Goal: Task Accomplishment & Management: Manage account settings

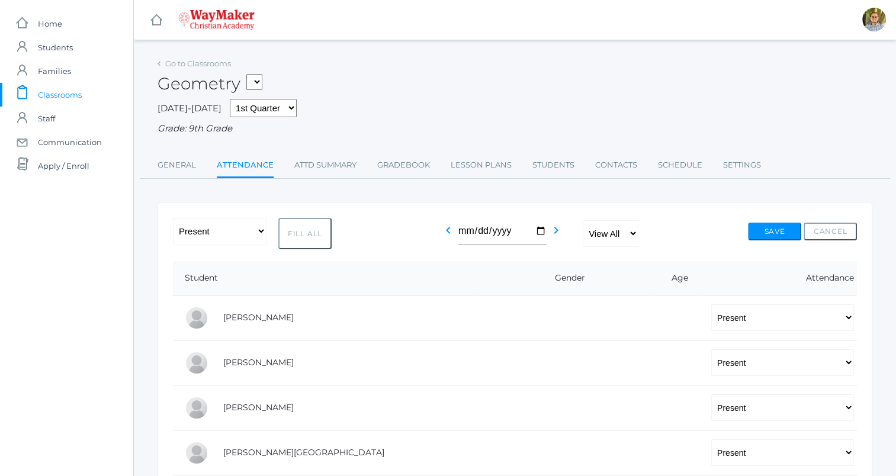
click at [76, 90] on span "Classrooms" at bounding box center [60, 95] width 44 height 24
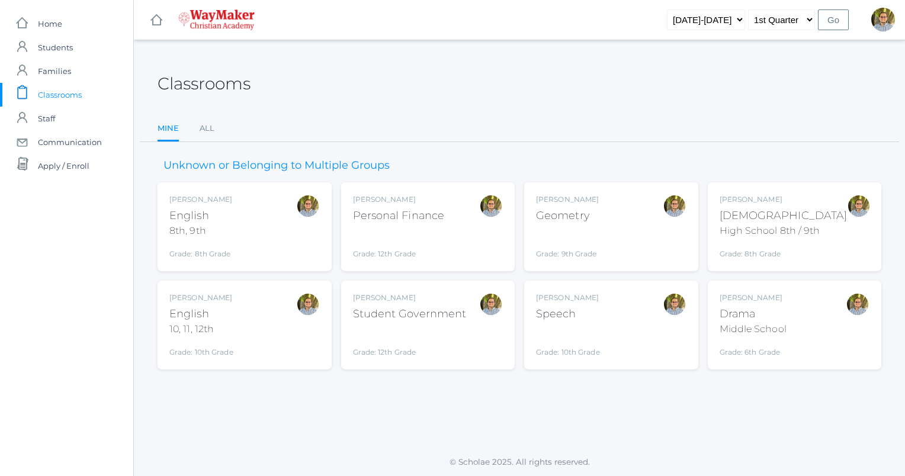
click at [277, 329] on div "Kylen Braileanu English 10, 11, 12th Grade: 10th Grade HSENGLISH" at bounding box center [244, 325] width 150 height 65
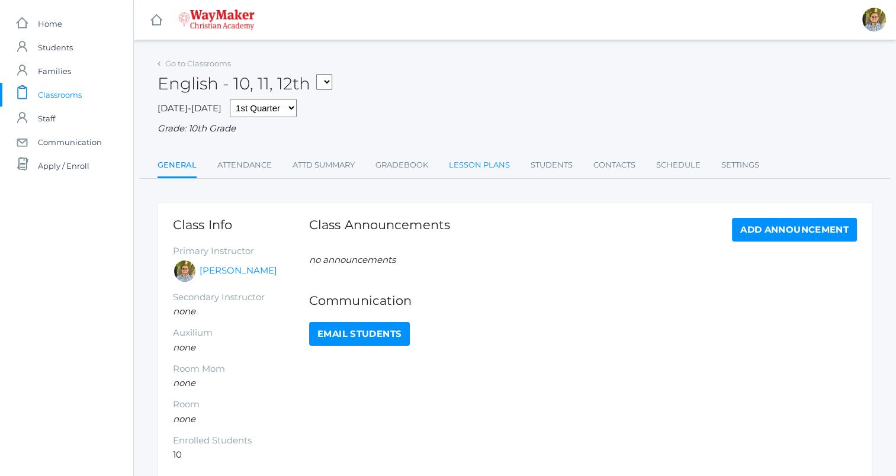
click at [468, 175] on link "Lesson Plans" at bounding box center [479, 165] width 61 height 24
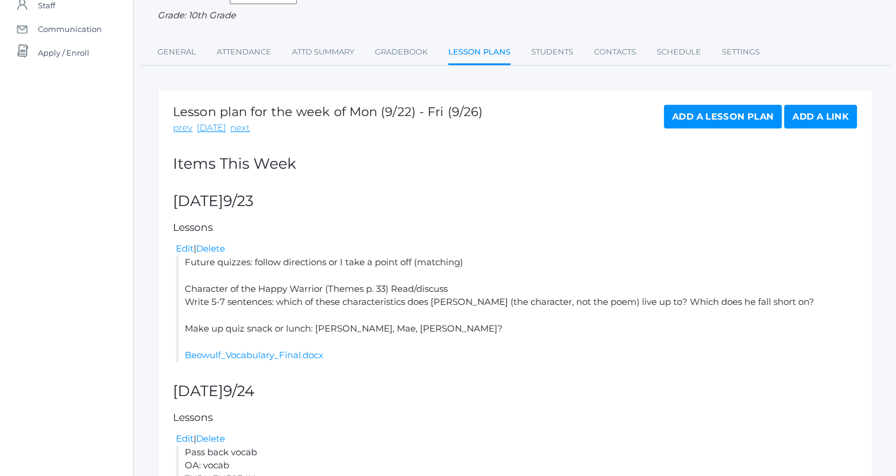
scroll to position [116, 0]
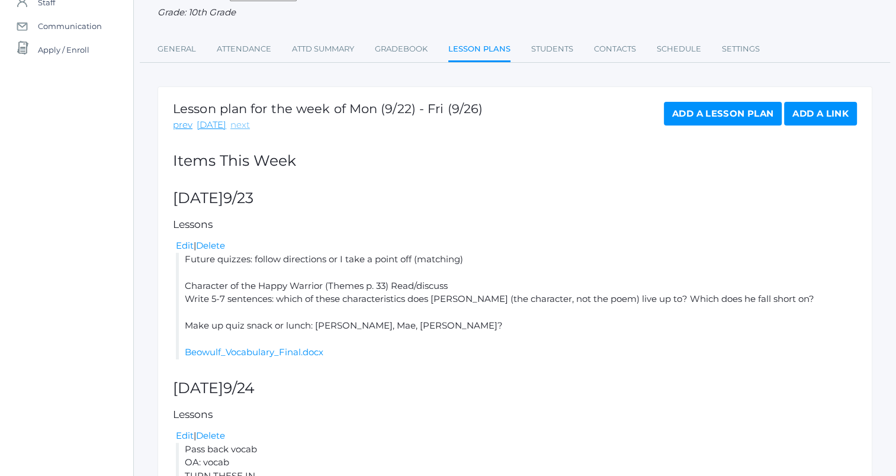
click at [239, 129] on link "next" at bounding box center [240, 125] width 20 height 14
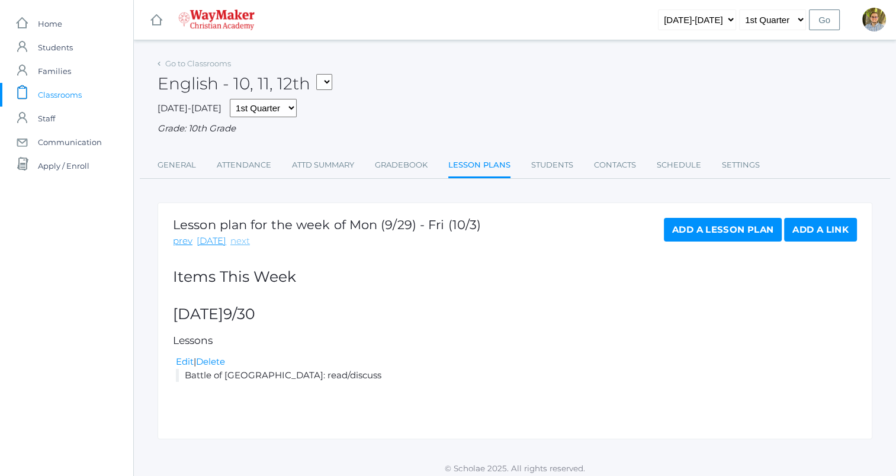
click at [237, 239] on link "next" at bounding box center [240, 241] width 20 height 14
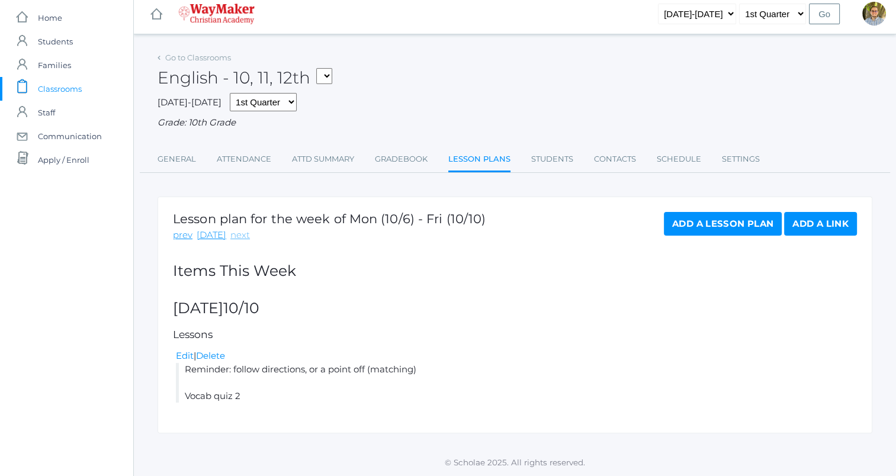
click at [230, 234] on link "next" at bounding box center [240, 236] width 20 height 14
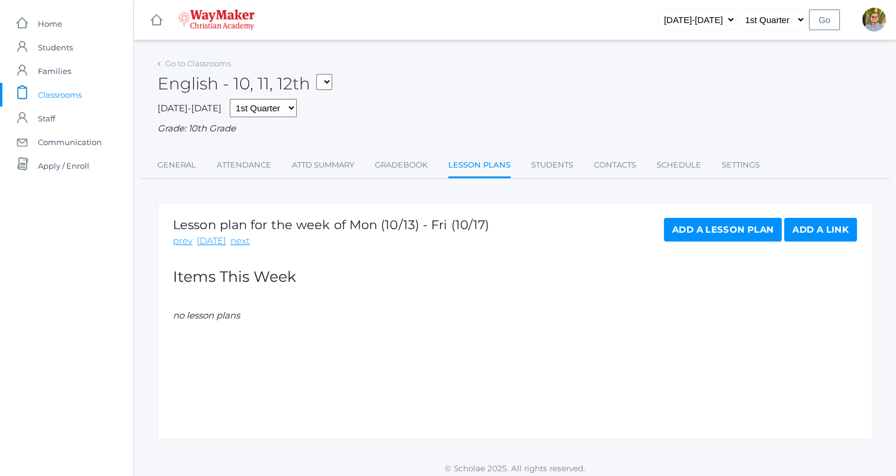
scroll to position [7, 0]
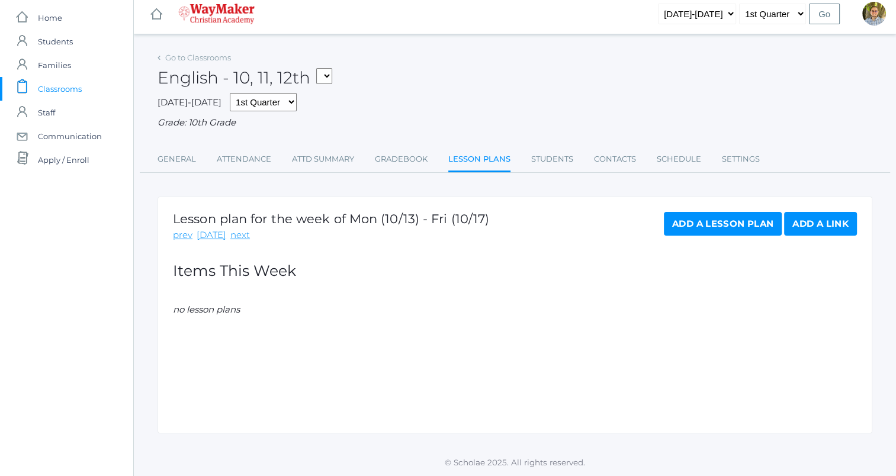
click at [734, 232] on link "Add a Lesson Plan" at bounding box center [723, 224] width 118 height 24
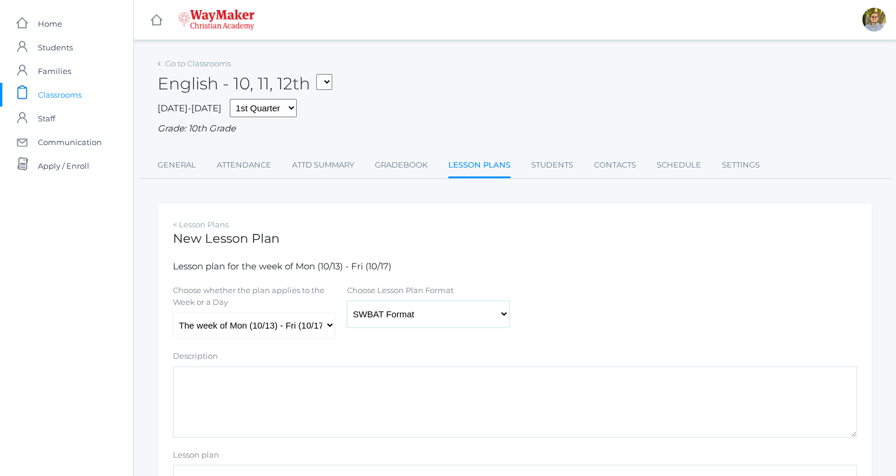
click at [450, 316] on select "Traditional Format SWBAT Format" at bounding box center [428, 314] width 162 height 27
select select "legacy"
click at [347, 301] on select "Traditional Format SWBAT Format" at bounding box center [428, 314] width 162 height 27
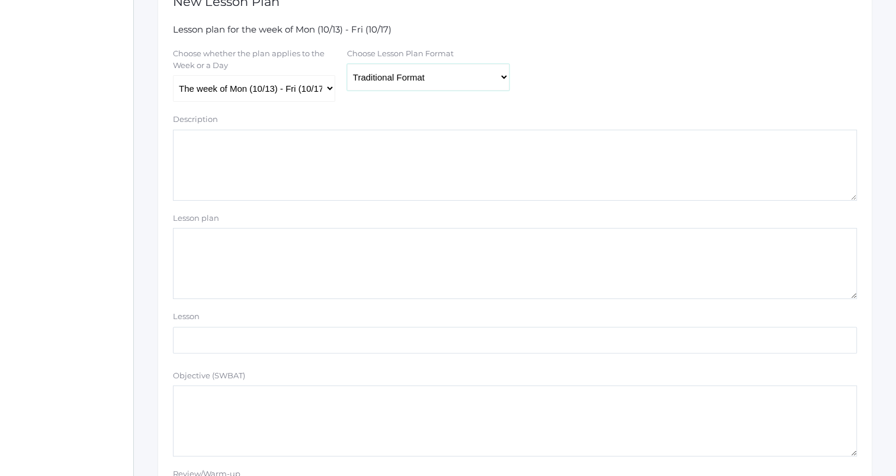
scroll to position [272, 0]
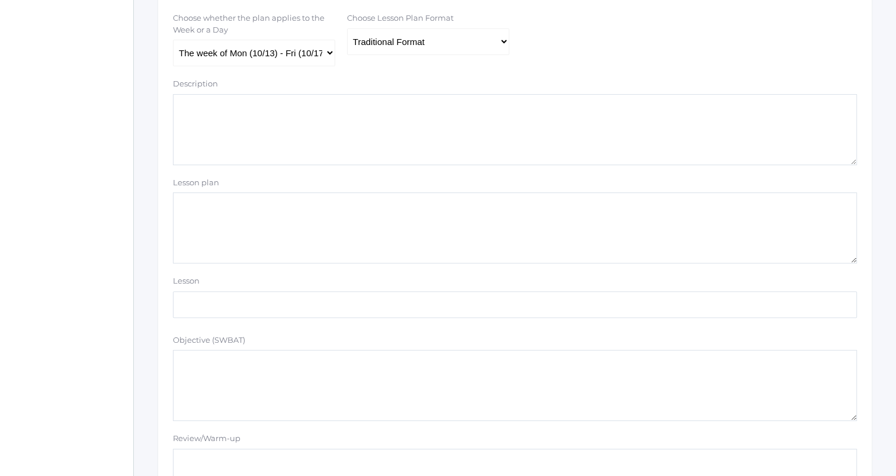
click at [466, 203] on textarea "Lesson plan" at bounding box center [515, 227] width 684 height 71
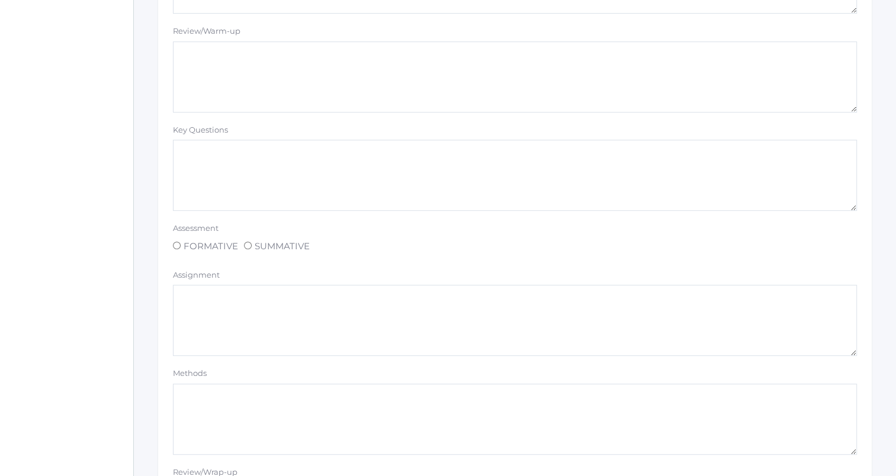
click at [685, 61] on form "Lesson plan for the week of Mon (10/13) - Fri (10/17) Choose whether the plan a…" at bounding box center [515, 160] width 684 height 1160
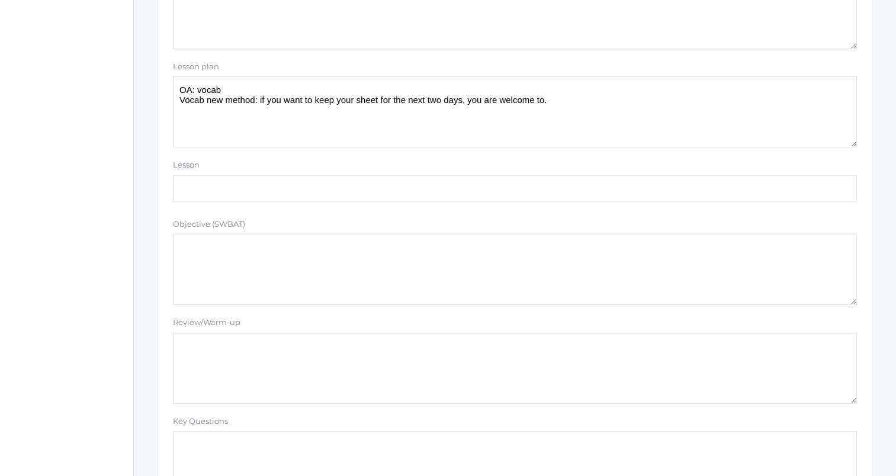
scroll to position [343, 0]
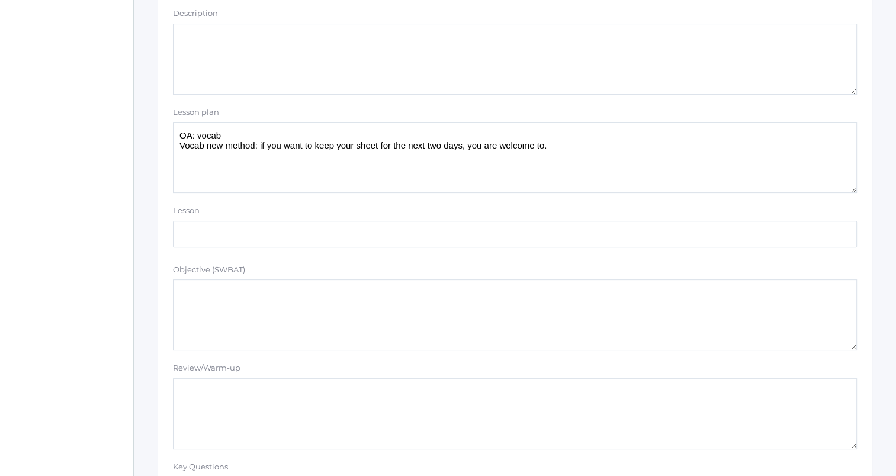
click at [640, 137] on textarea "OA: vocab Vocab new method: if you want to keep your sheet for the next two day…" at bounding box center [515, 157] width 684 height 71
click at [647, 145] on textarea "OA: vocab Vocab new method: if you want to keep your sheet for the next two day…" at bounding box center [515, 157] width 684 height 71
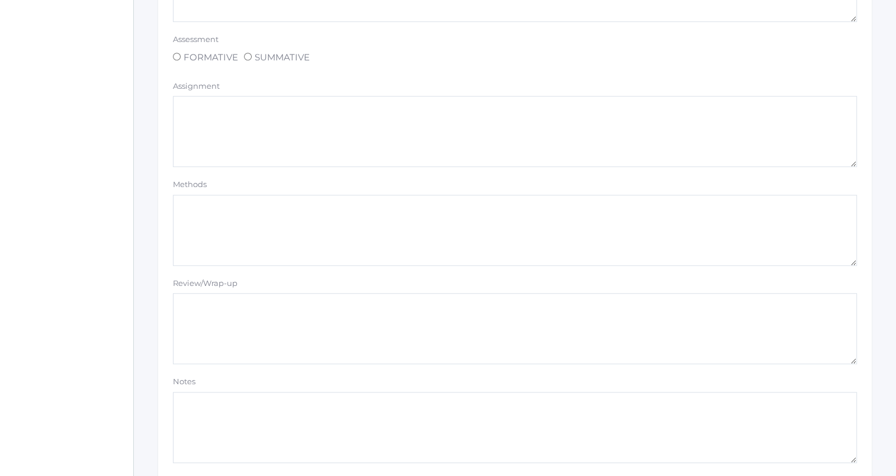
scroll to position [1001, 0]
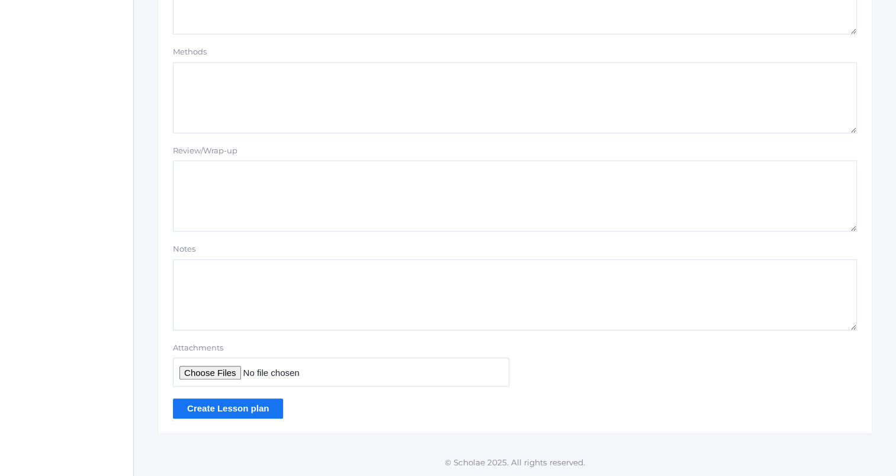
type textarea "OA: vocab Vocab new method: if you want to keep your sheet for the next two day…"
click at [258, 407] on input "Create Lesson plan" at bounding box center [228, 409] width 110 height 20
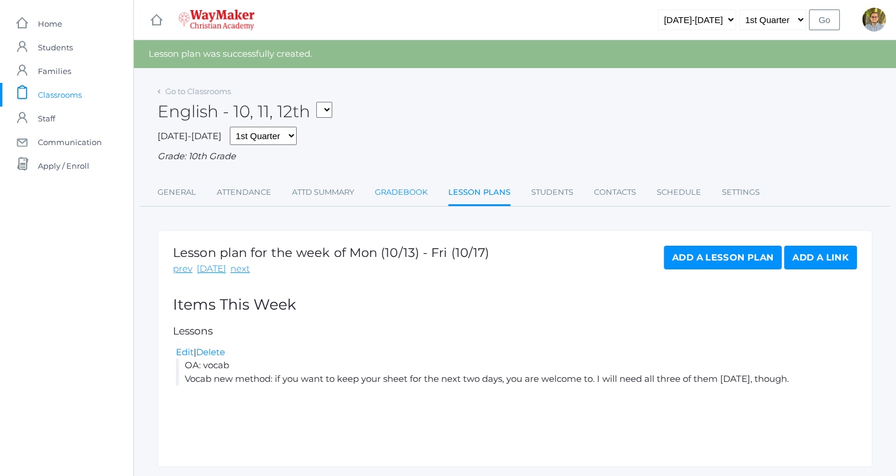
click at [419, 197] on link "Gradebook" at bounding box center [401, 193] width 53 height 24
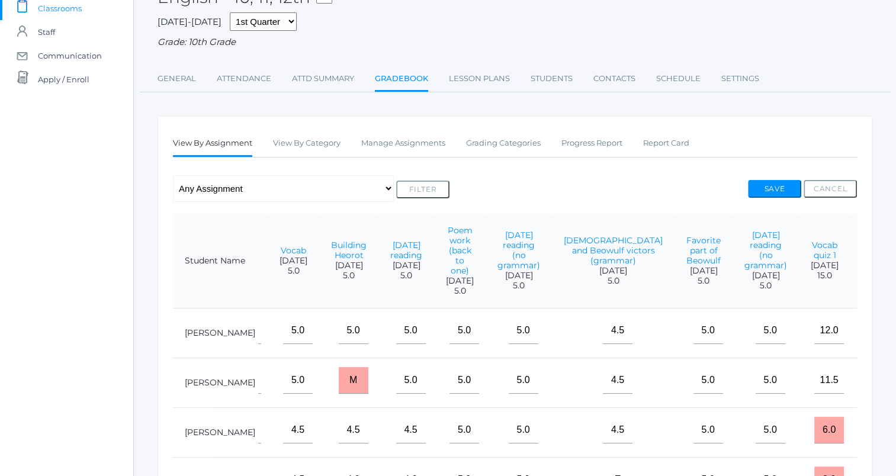
scroll to position [85, 0]
click at [412, 141] on link "Manage Assignments" at bounding box center [403, 145] width 84 height 24
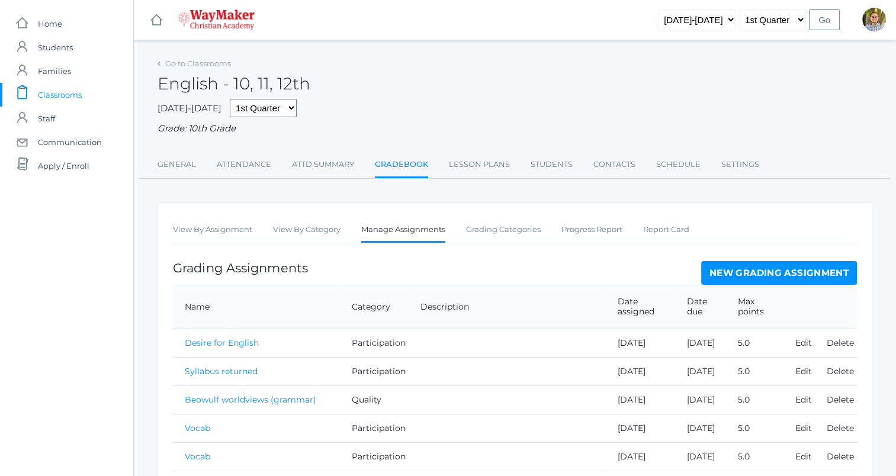
click at [763, 266] on link "New Grading Assignment" at bounding box center [779, 273] width 156 height 24
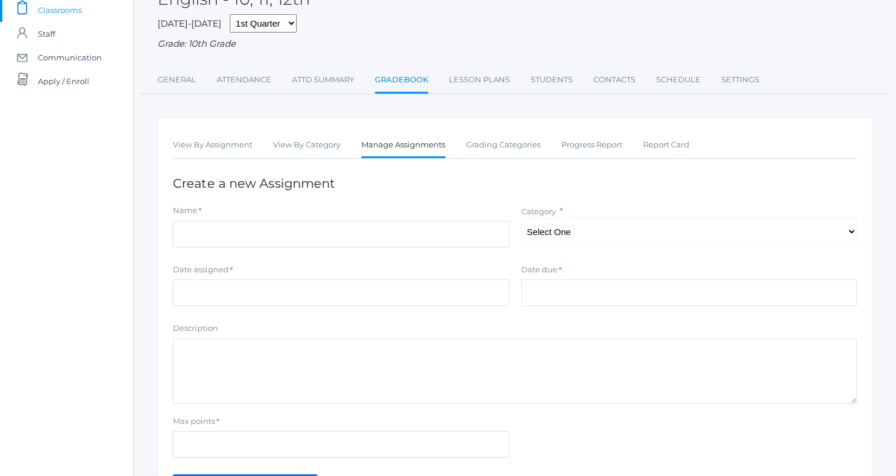
scroll to position [88, 0]
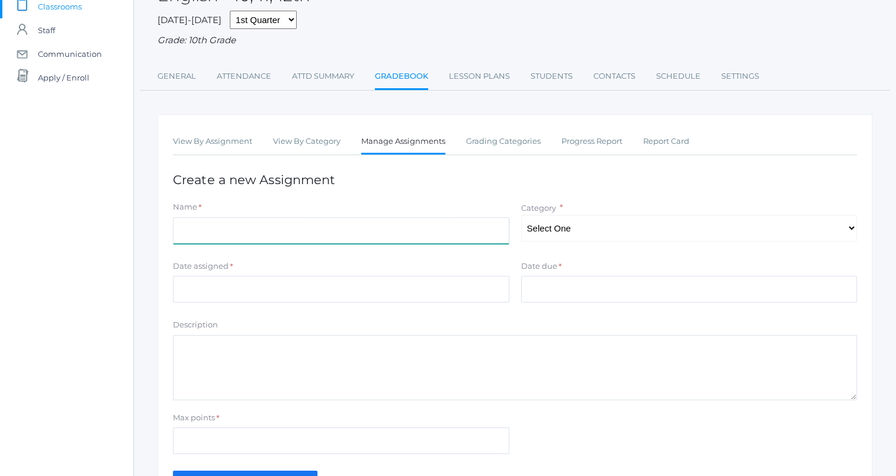
click at [427, 221] on input "Name" at bounding box center [341, 230] width 336 height 27
type input "Vocab"
type input "[DATE]"
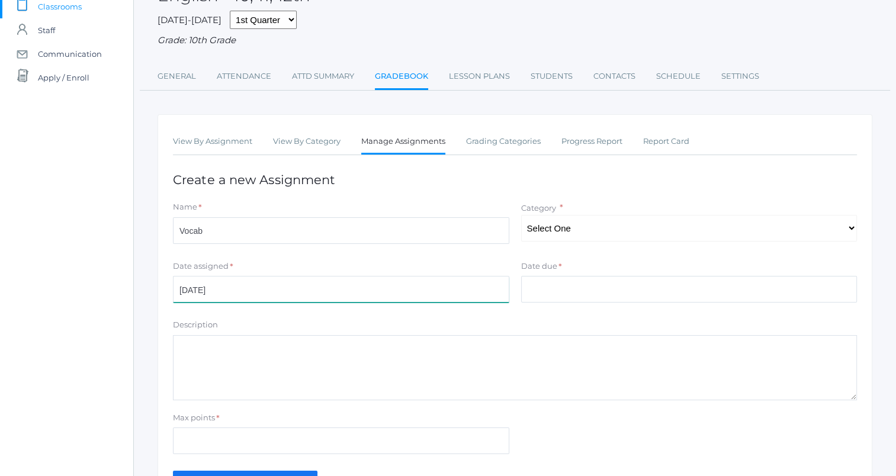
type input "[DATE]"
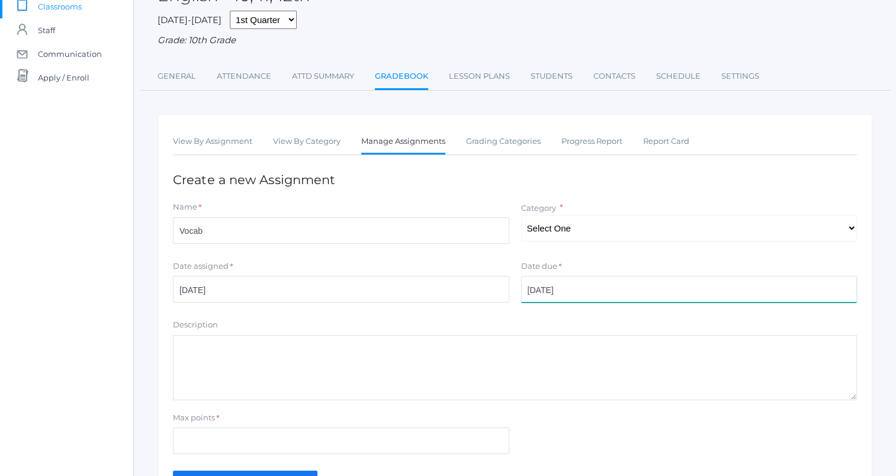
type textarea "Curve?"
type input "5"
click at [590, 224] on select "Select One Participation Quality Accuracy" at bounding box center [689, 228] width 336 height 27
select select "1113"
click at [521, 215] on select "Select One Participation Quality Accuracy" at bounding box center [689, 228] width 336 height 27
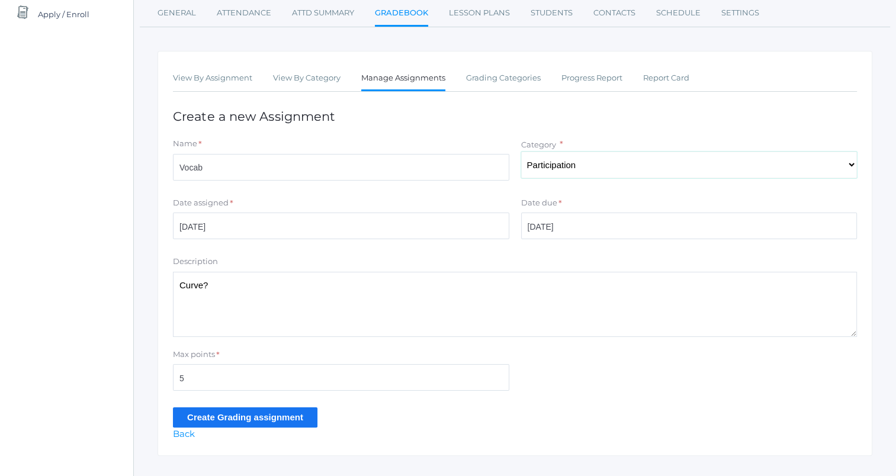
scroll to position [174, 0]
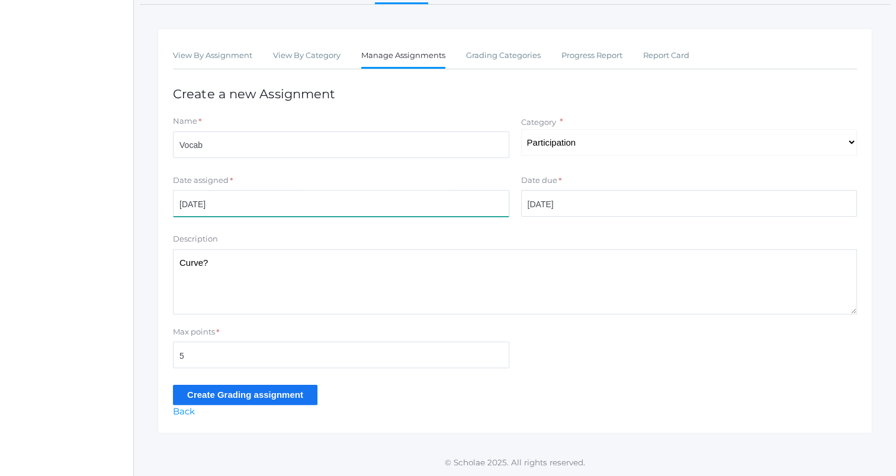
click at [423, 197] on input "[DATE]" at bounding box center [341, 203] width 336 height 27
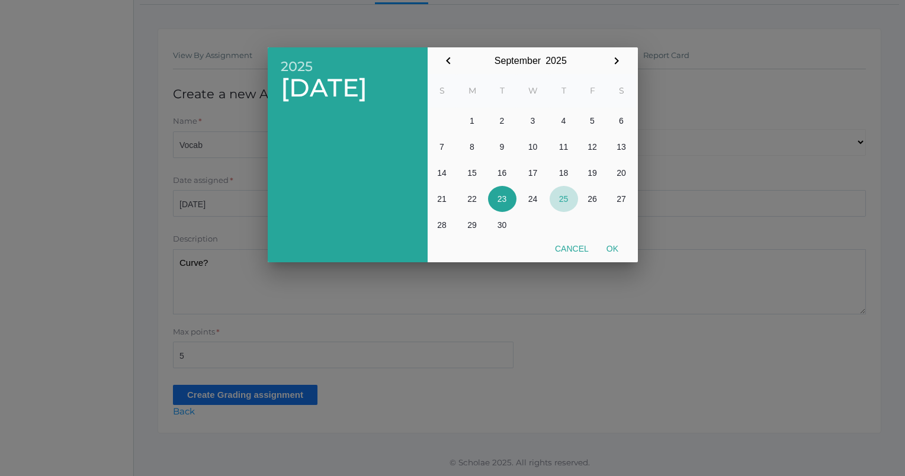
click at [567, 202] on button "25" at bounding box center [564, 199] width 28 height 26
click at [619, 252] on button "Ok" at bounding box center [612, 248] width 30 height 21
type input "[DATE]"
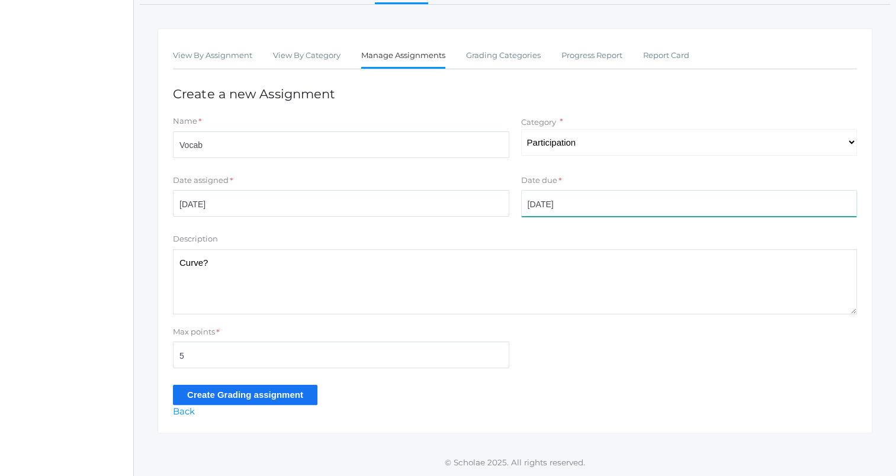
click at [654, 197] on input "[DATE]" at bounding box center [689, 203] width 336 height 27
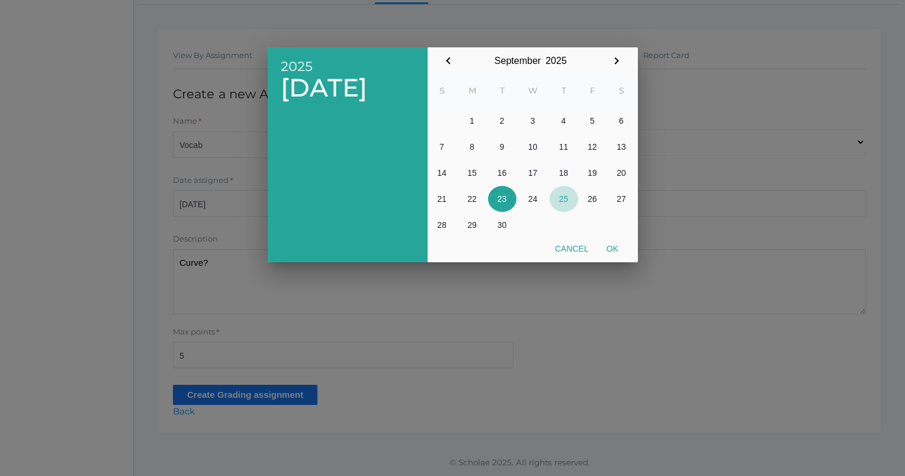
click at [563, 197] on button "25" at bounding box center [564, 199] width 28 height 26
click at [605, 249] on button "Ok" at bounding box center [612, 248] width 30 height 21
type input "[DATE]"
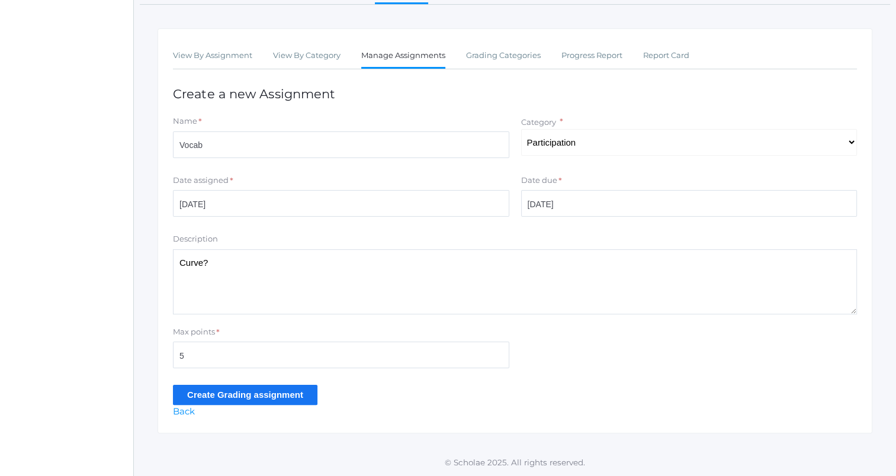
click at [422, 291] on textarea "Curve?" at bounding box center [515, 281] width 684 height 65
type textarea "C"
click at [275, 390] on input "Create Grading assignment" at bounding box center [245, 396] width 144 height 20
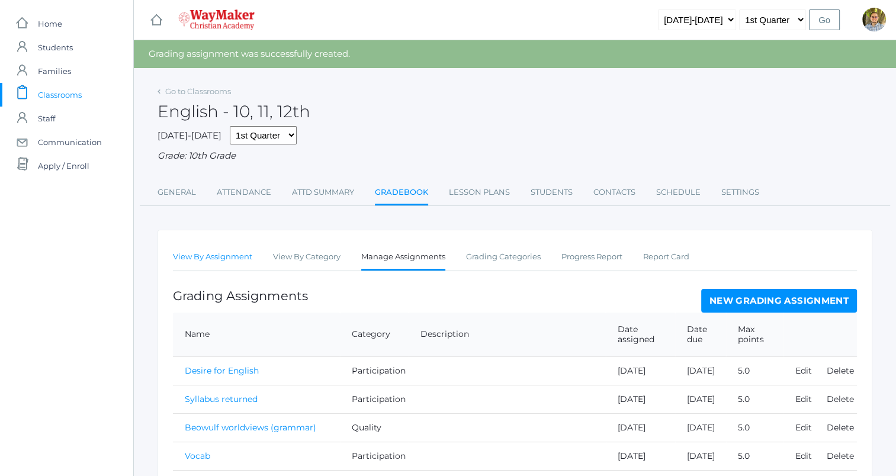
click at [239, 252] on link "View By Assignment" at bounding box center [212, 257] width 79 height 24
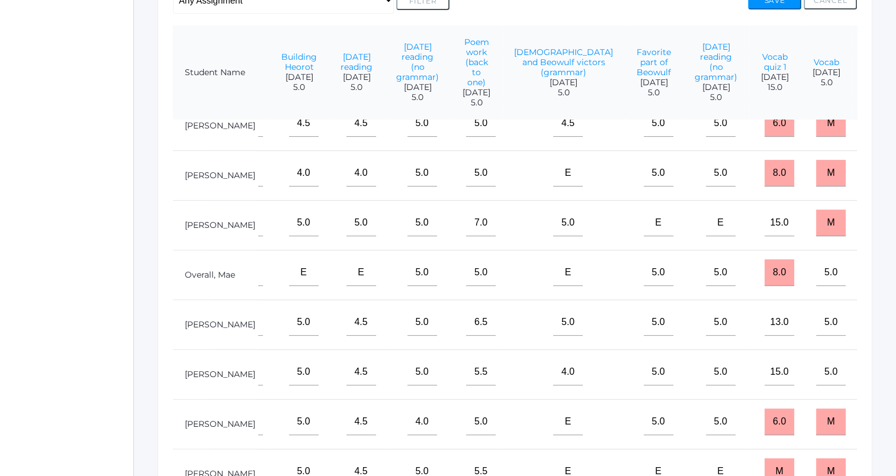
scroll to position [136, 435]
click at [868, 365] on input"] "text" at bounding box center [883, 372] width 30 height 27
type input"] "5"
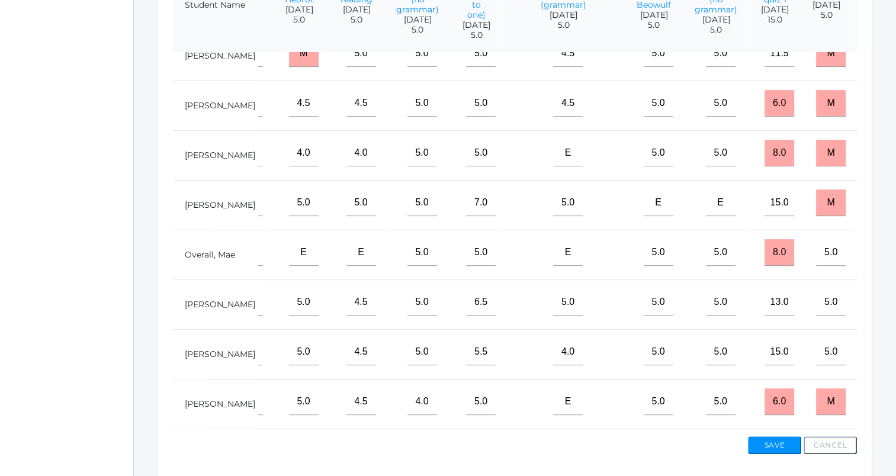
scroll to position [72, 435]
type input"] "5"
click at [787, 438] on button "Save" at bounding box center [774, 445] width 53 height 18
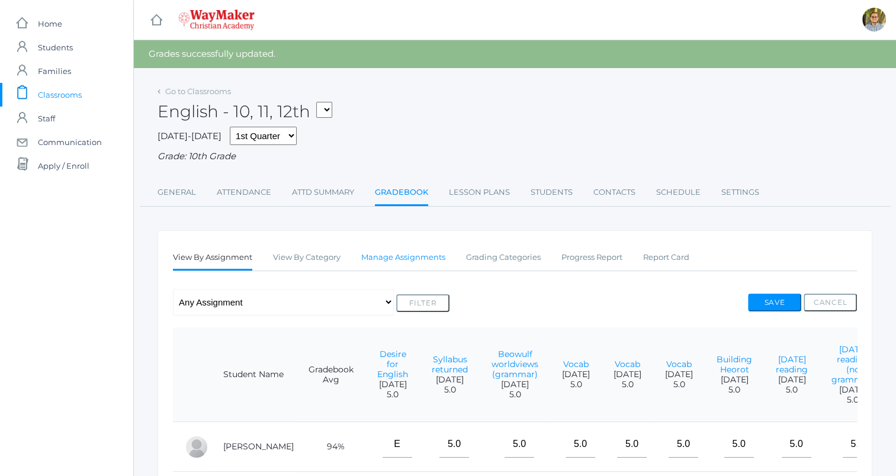
click at [411, 261] on link "Manage Assignments" at bounding box center [403, 258] width 84 height 24
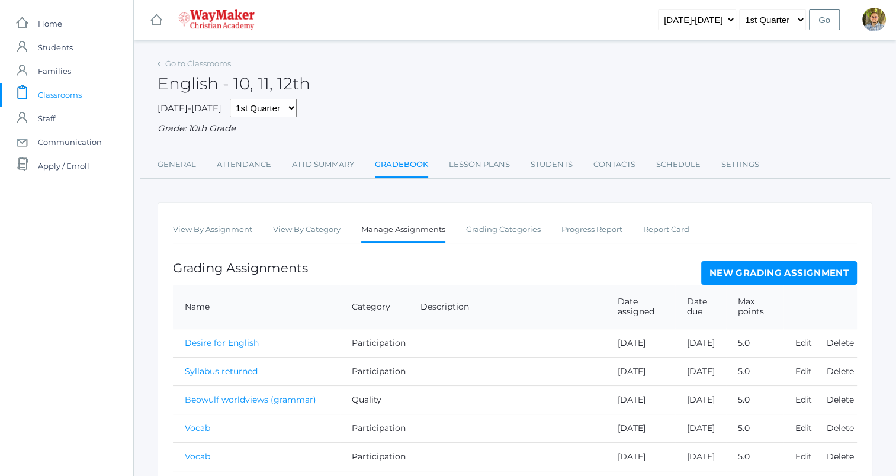
click at [747, 271] on link "New Grading Assignment" at bounding box center [779, 273] width 156 height 24
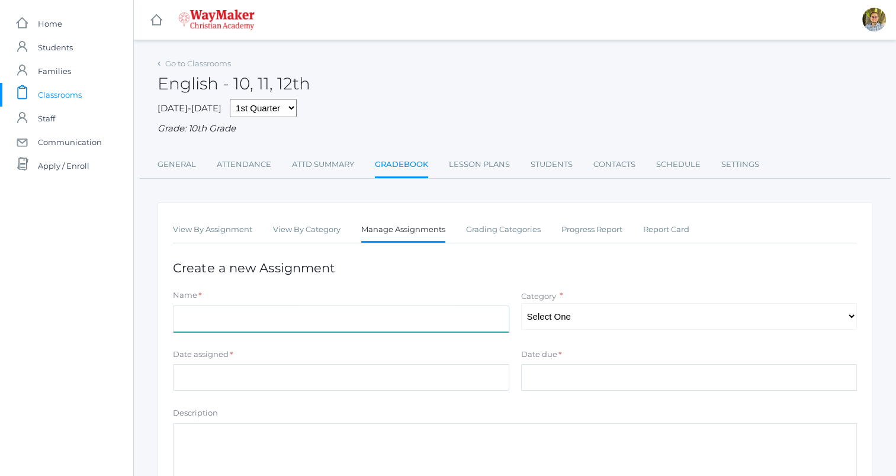
click at [406, 312] on input "Name" at bounding box center [341, 319] width 336 height 27
type input "Vocab"
type input "[DATE]"
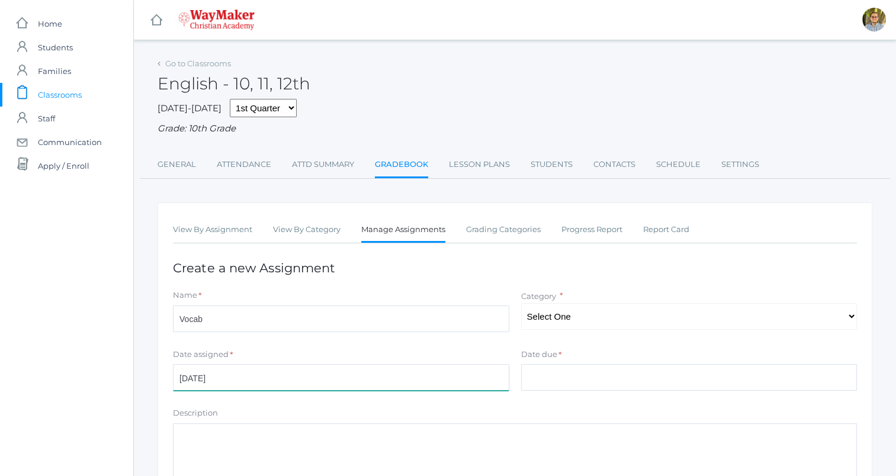
type input "[DATE]"
type input "5"
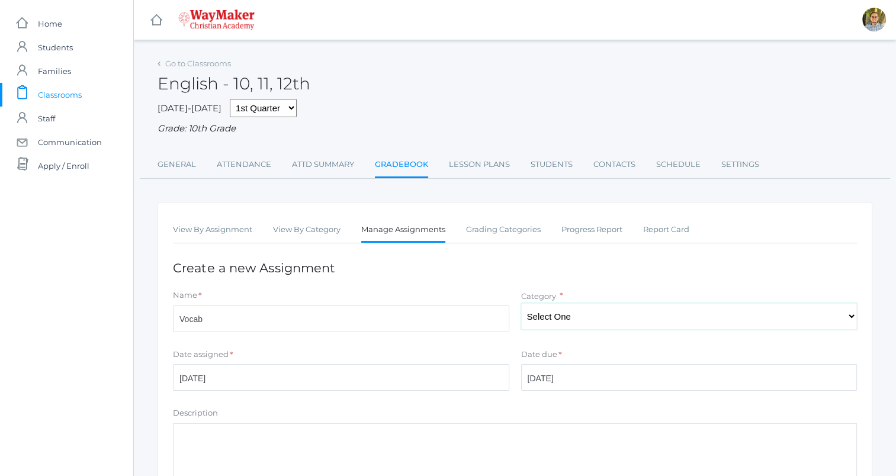
click at [612, 319] on select "Select One Participation Quality Accuracy" at bounding box center [689, 316] width 336 height 27
select select "1113"
click at [521, 303] on select "Select One Participation Quality Accuracy" at bounding box center [689, 316] width 336 height 27
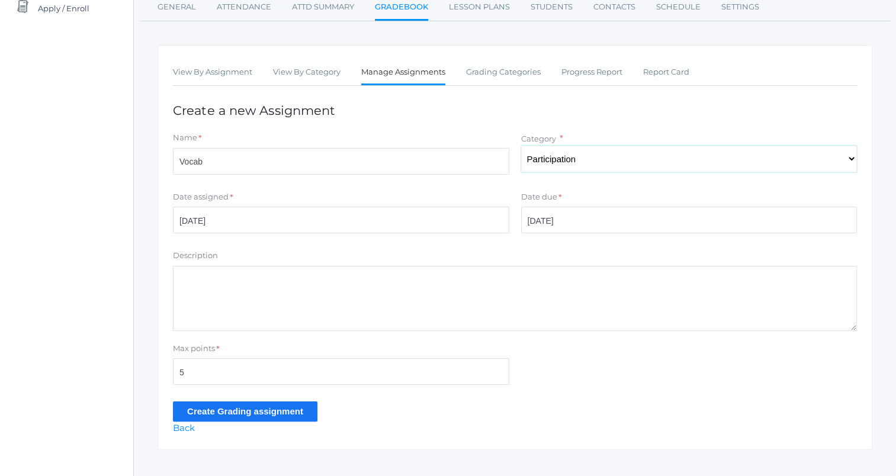
scroll to position [158, 0]
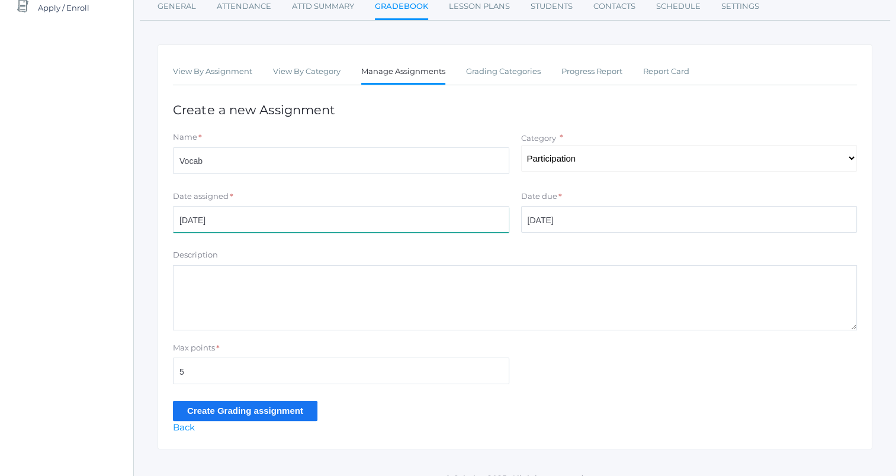
click at [464, 221] on input "[DATE]" at bounding box center [341, 219] width 336 height 27
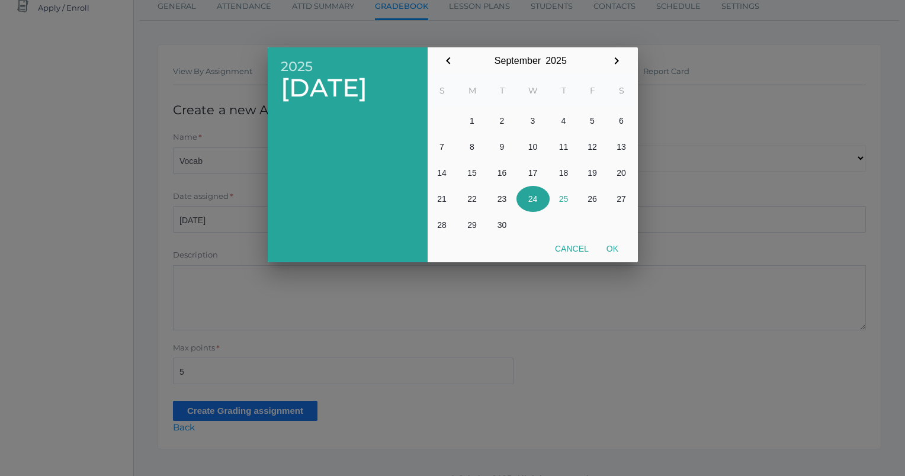
click at [534, 201] on button "24" at bounding box center [532, 199] width 33 height 26
click at [616, 248] on button "Ok" at bounding box center [612, 248] width 30 height 21
type input "[DATE]"
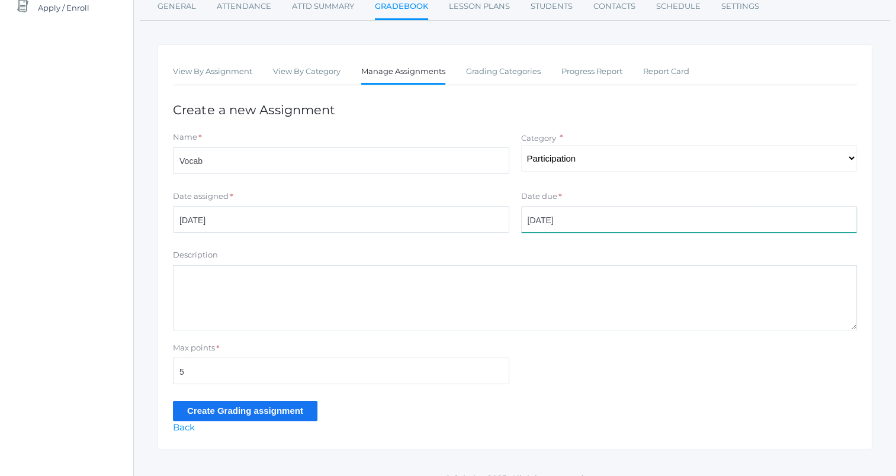
click at [595, 211] on input "[DATE]" at bounding box center [689, 219] width 336 height 27
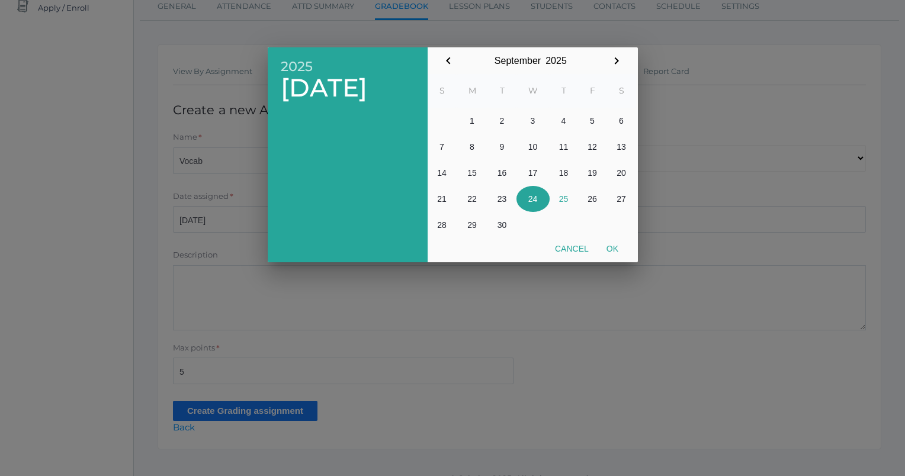
click at [531, 195] on button "24" at bounding box center [532, 199] width 33 height 26
click at [611, 249] on button "Ok" at bounding box center [612, 248] width 30 height 21
type input "[DATE]"
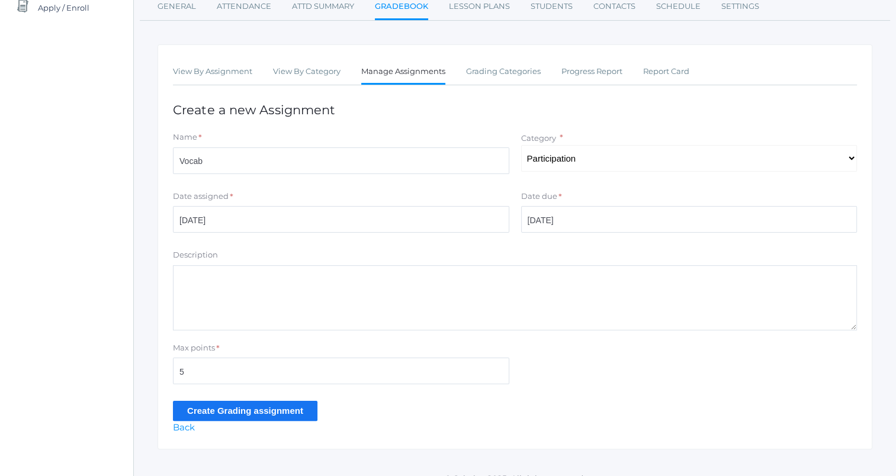
click at [301, 417] on input "Create Grading assignment" at bounding box center [245, 411] width 144 height 20
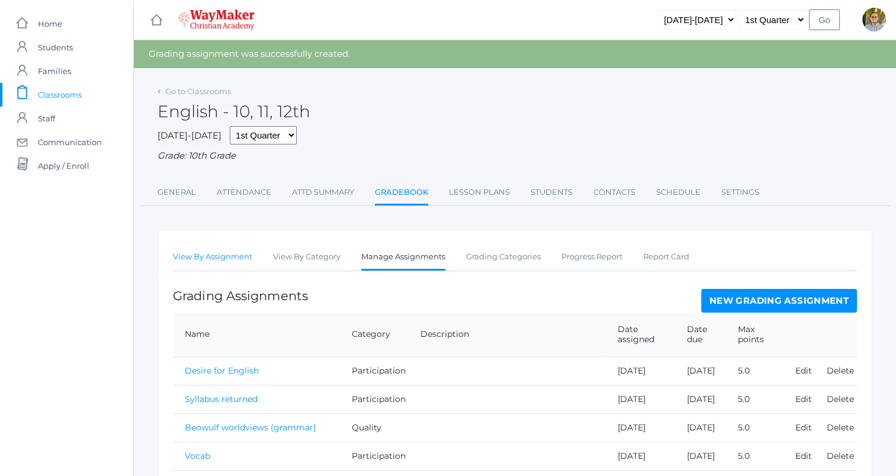
click at [175, 260] on link "View By Assignment" at bounding box center [212, 257] width 79 height 24
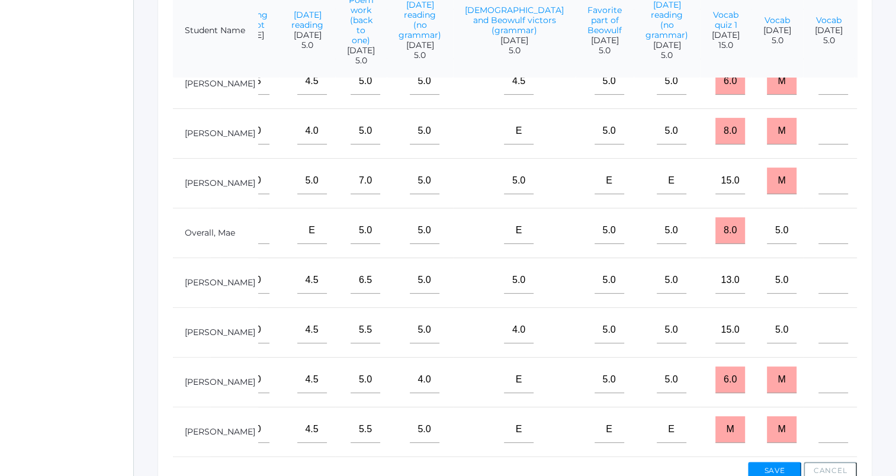
scroll to position [136, 484]
click at [818, 318] on input"] "text" at bounding box center [833, 330] width 30 height 27
type input"] "5"
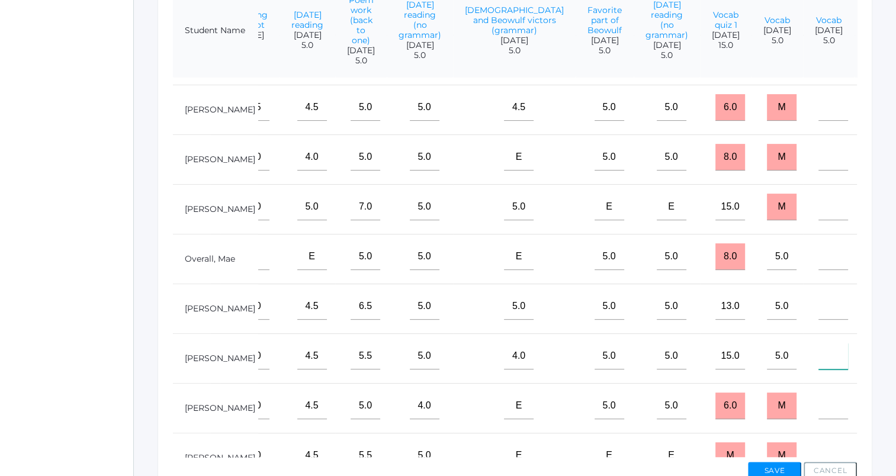
scroll to position [91, 484]
click at [818, 271] on input"] "text" at bounding box center [833, 258] width 30 height 27
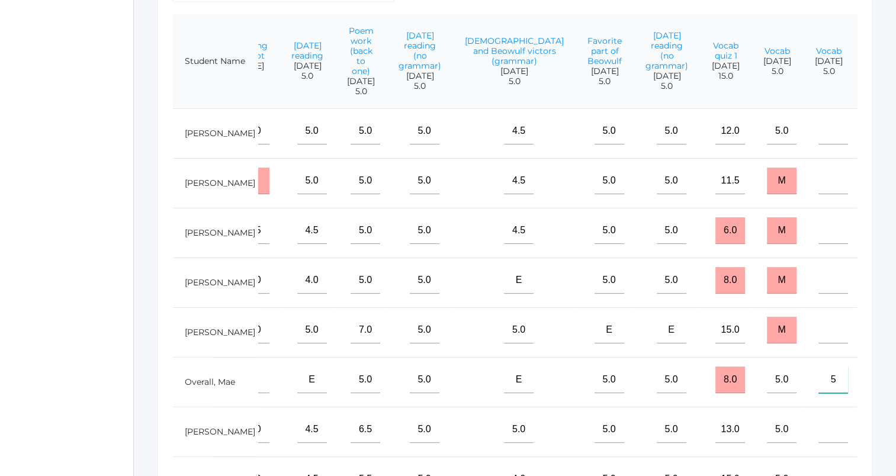
scroll to position [285, 0]
type input"] "5"
click at [767, 240] on input "M" at bounding box center [782, 231] width 30 height 27
type input "5"
click at [818, 245] on input"] "text" at bounding box center [833, 231] width 30 height 27
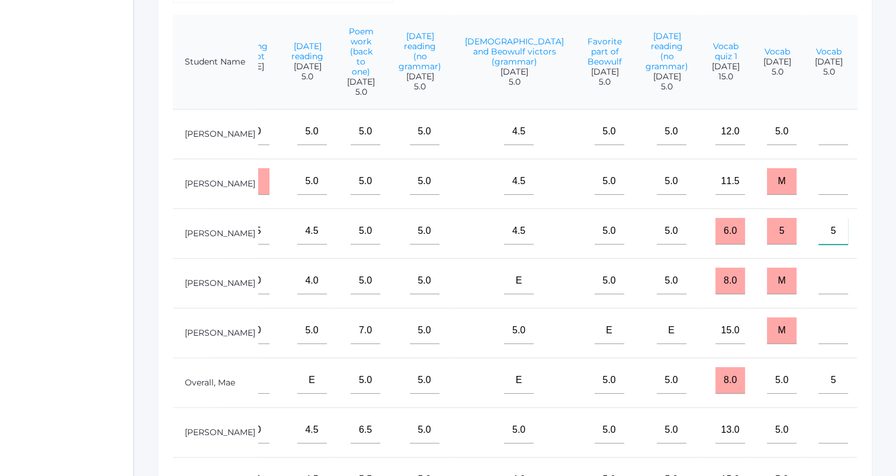
type input"] "5"
click at [818, 193] on input"] "text" at bounding box center [833, 181] width 30 height 27
type input"] "5"
click at [818, 143] on input"] "text" at bounding box center [833, 131] width 30 height 27
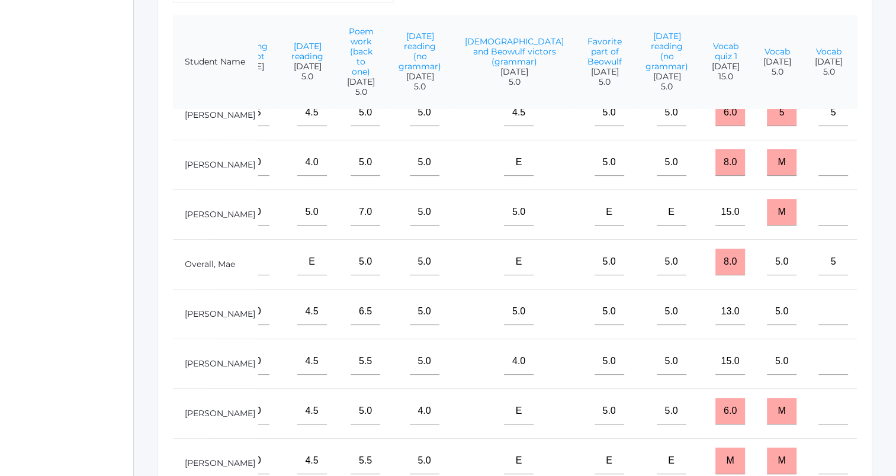
scroll to position [136, 484]
type input"] "5"
click at [818, 350] on input"] "text" at bounding box center [833, 361] width 30 height 27
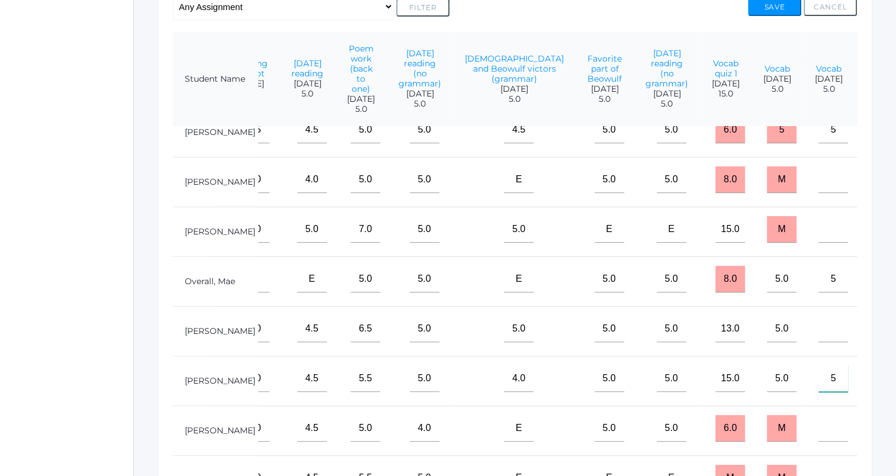
scroll to position [268, 0]
type input"] "5"
click at [818, 320] on input"] "text" at bounding box center [833, 329] width 30 height 27
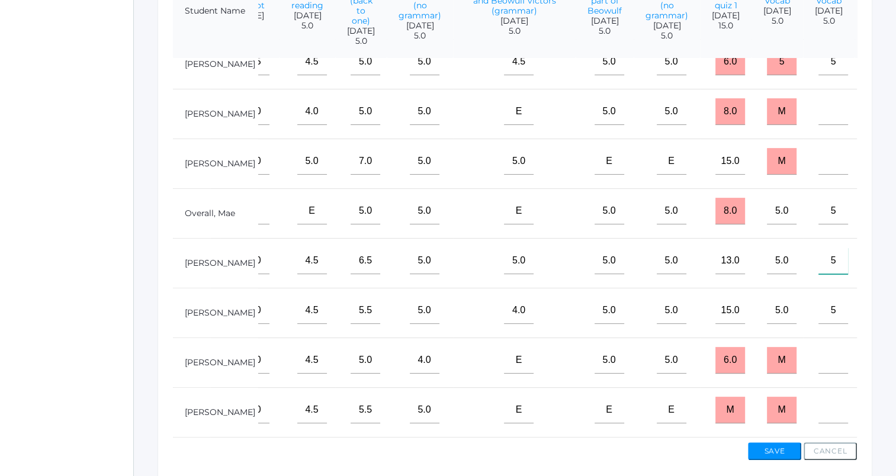
scroll to position [338, 0]
type input"] "5"
click at [818, 354] on input"] "text" at bounding box center [833, 359] width 30 height 27
type input"] "m"
click at [818, 400] on input"] "text" at bounding box center [833, 409] width 30 height 27
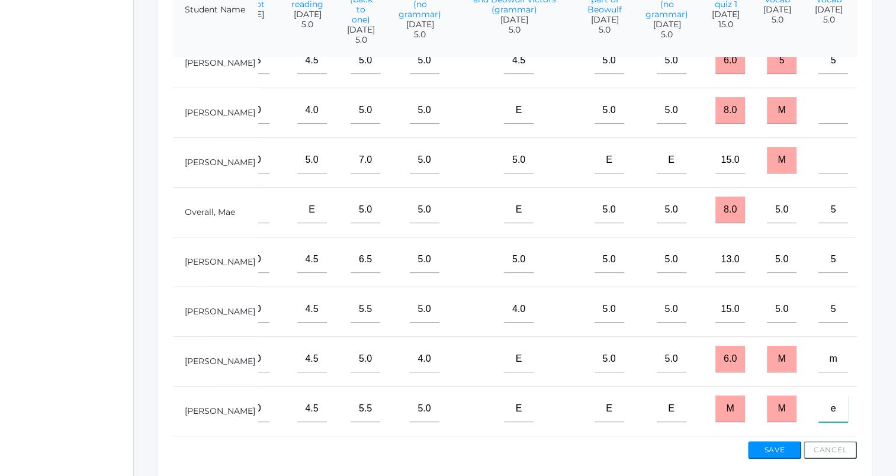
type input"] "e"
click at [767, 398] on input "M" at bounding box center [782, 409] width 30 height 27
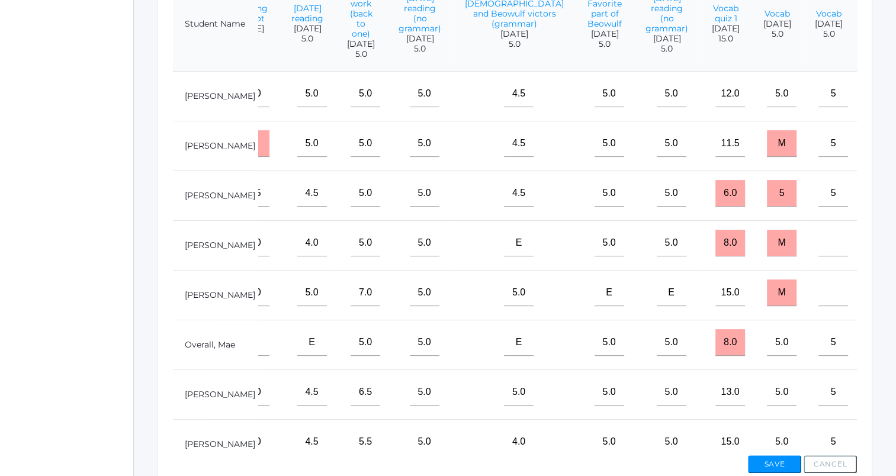
scroll to position [330, 0]
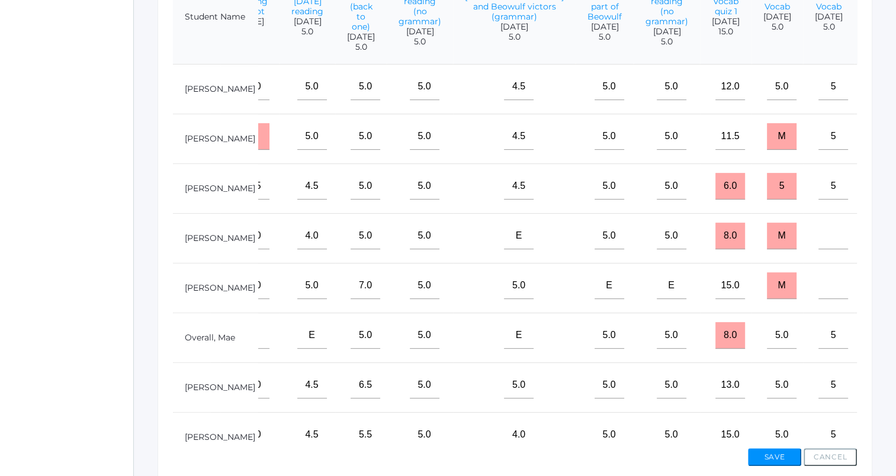
type input "e"
click at [818, 248] on input"] "text" at bounding box center [833, 236] width 30 height 27
type input"] "e"
click at [818, 298] on input"] "text" at bounding box center [833, 285] width 30 height 27
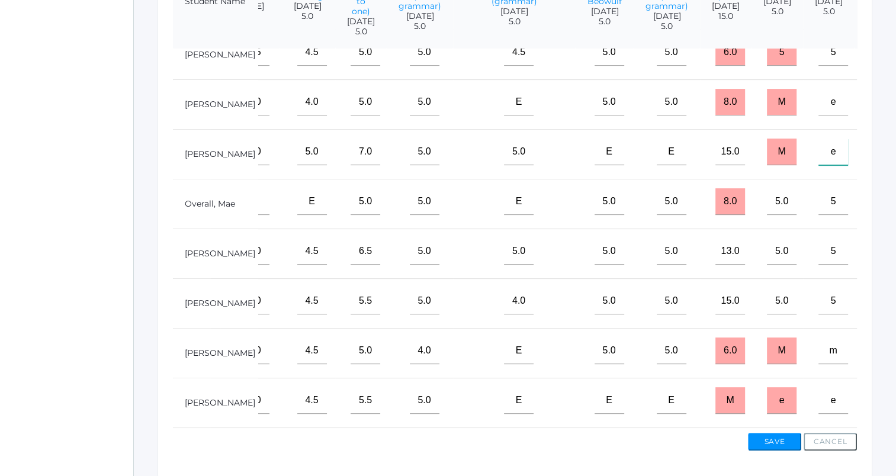
scroll to position [136, 484]
type input"] "e"
click at [870, 343] on input"] "text" at bounding box center [885, 351] width 30 height 27
type input"] "5"
click at [870, 191] on input"] "text" at bounding box center [885, 201] width 30 height 27
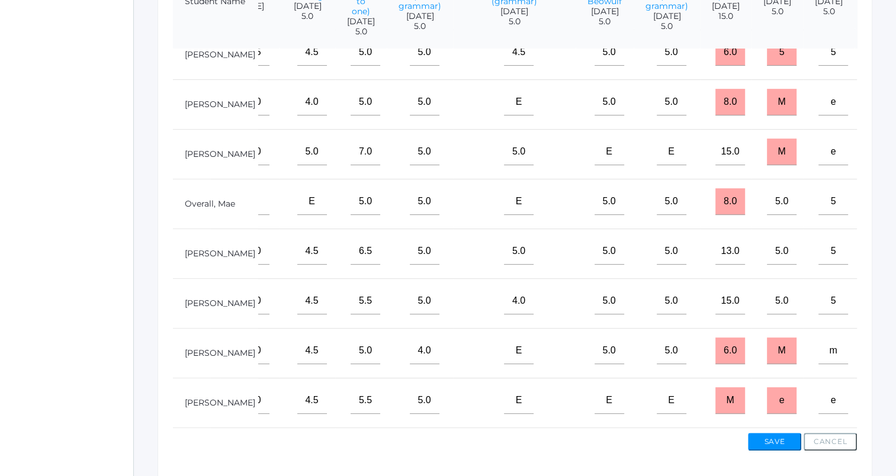
click at [870, 147] on input"] "text" at bounding box center [885, 152] width 30 height 27
type input"] "5"
click at [767, 146] on input "M" at bounding box center [782, 152] width 30 height 27
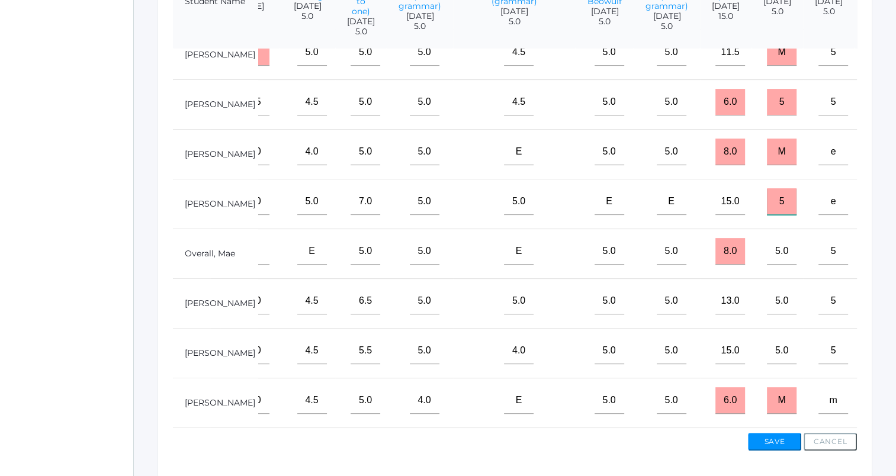
scroll to position [65, 484]
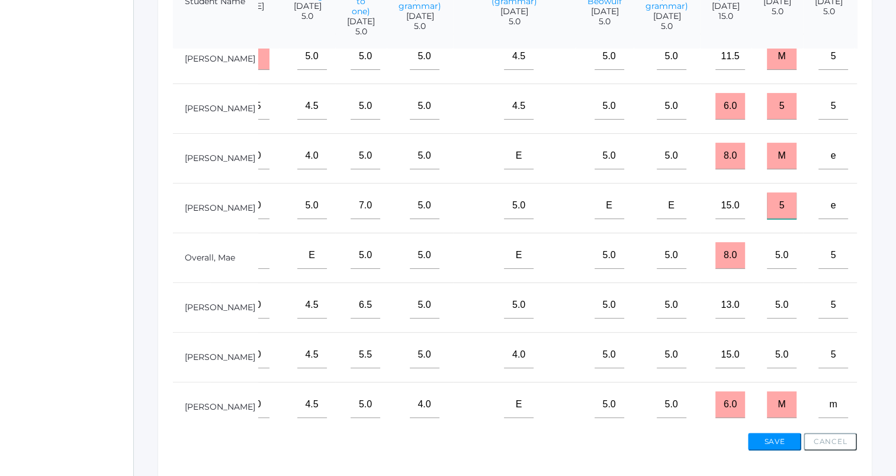
type input "5"
click at [870, 169] on input"] "text" at bounding box center [885, 156] width 30 height 27
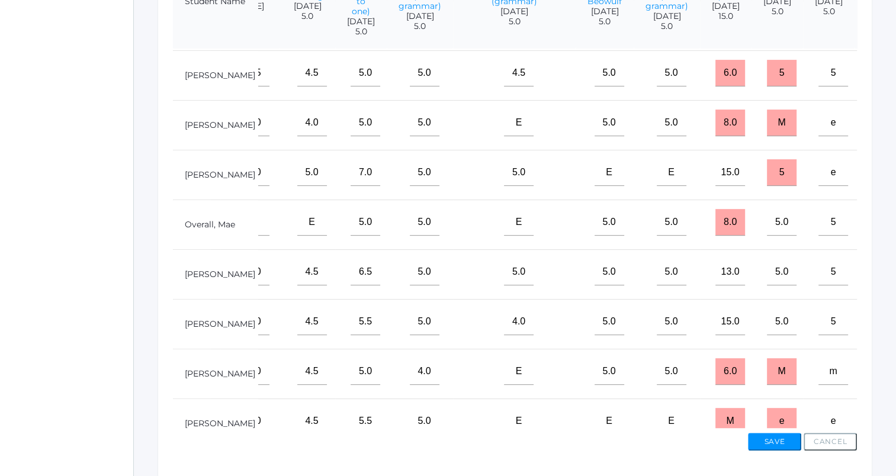
scroll to position [98, 484]
type input"] "5"
click at [870, 236] on input"] "text" at bounding box center [885, 222] width 30 height 27
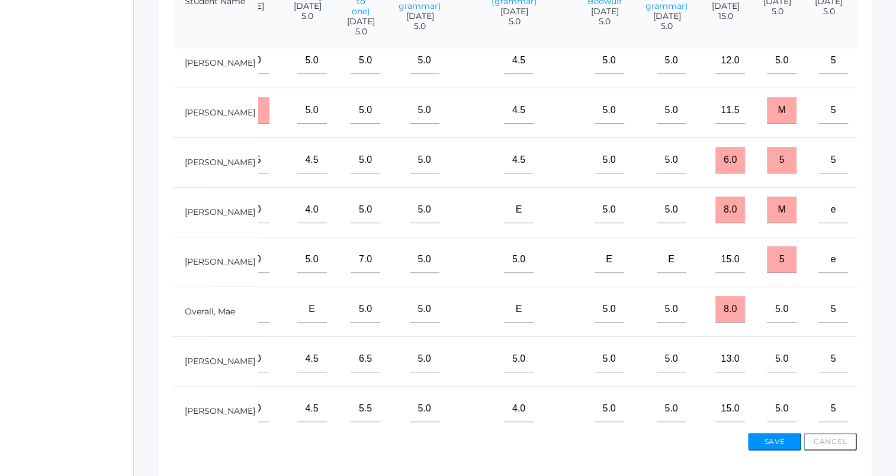
scroll to position [6, 484]
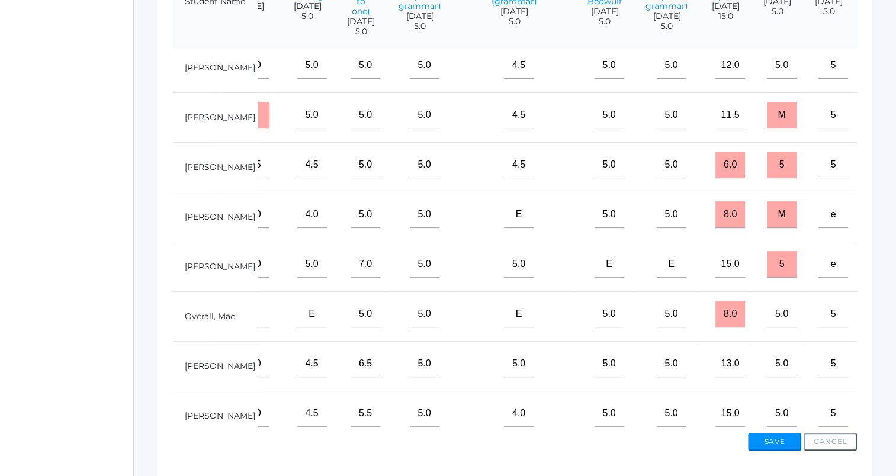
type input"] "5"
click at [870, 129] on input"] "text" at bounding box center [885, 115] width 30 height 27
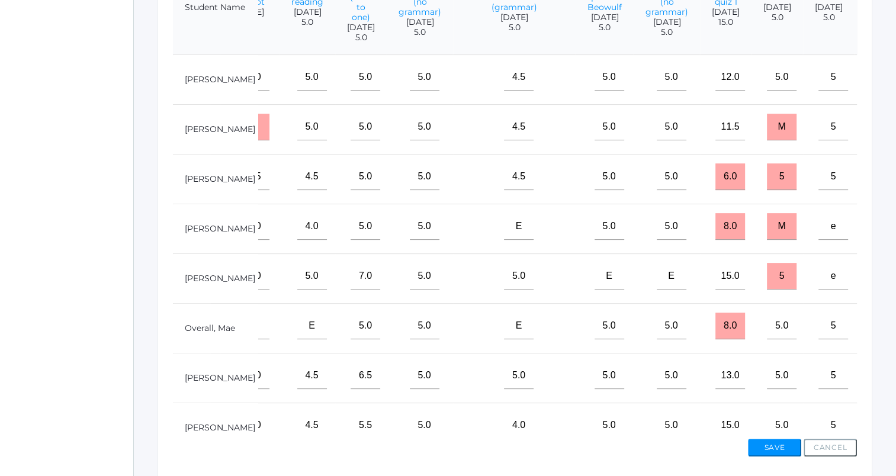
scroll to position [341, 0]
type input"] "5"
click at [870, 181] on input"] "text" at bounding box center [885, 175] width 30 height 27
type input"] "5"
click at [870, 89] on input"] "text" at bounding box center [885, 76] width 30 height 27
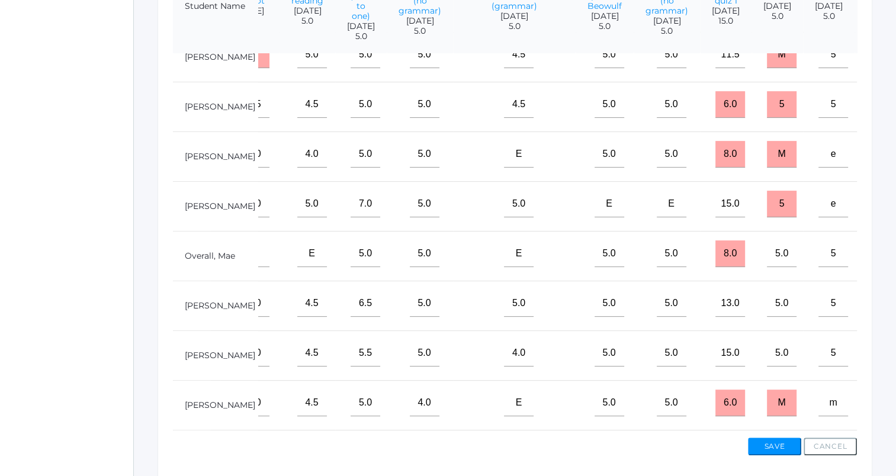
scroll to position [136, 484]
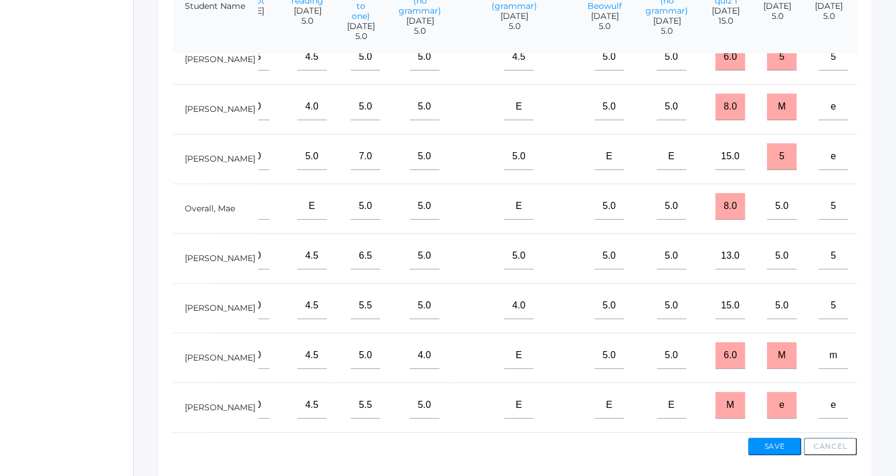
type input"] "5"
click at [870, 244] on input"] "text" at bounding box center [885, 256] width 30 height 27
type input"] "5"
click at [870, 400] on input"] "text" at bounding box center [885, 405] width 30 height 27
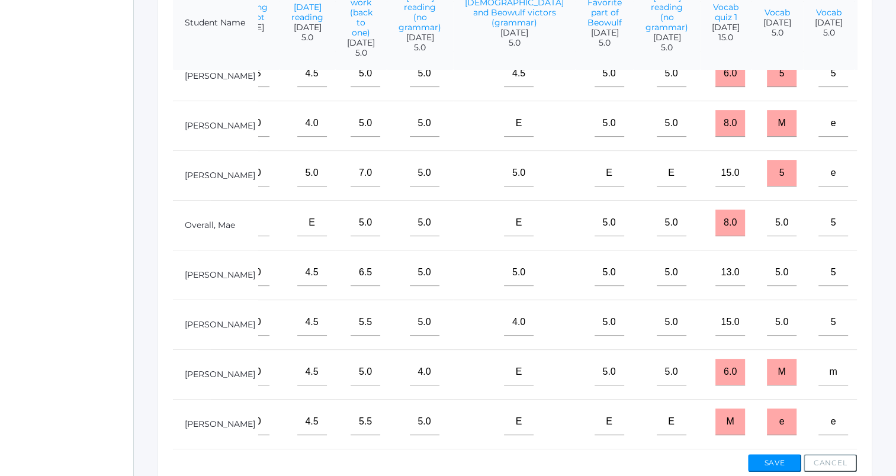
scroll to position [389, 0]
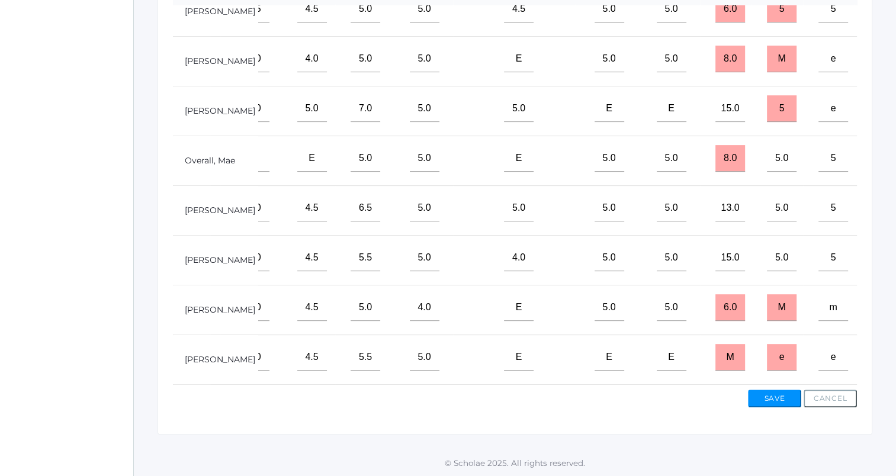
type input"] "e"
click at [767, 403] on button "Save" at bounding box center [774, 399] width 53 height 18
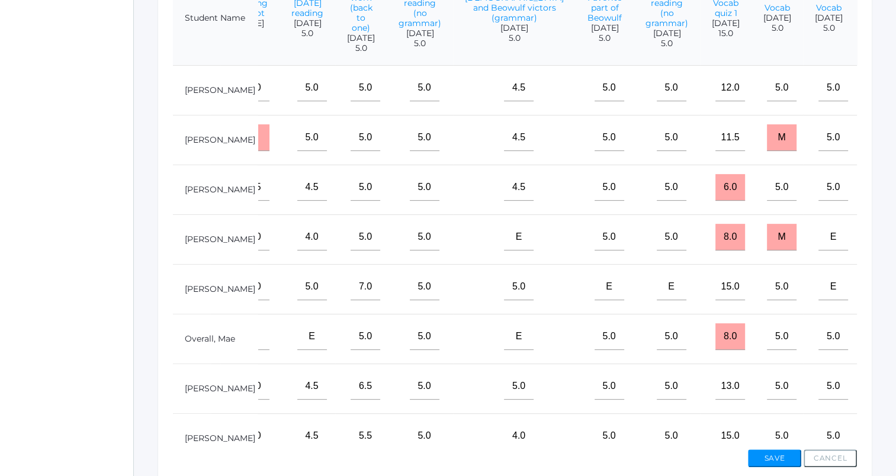
scroll to position [357, 0]
click at [767, 147] on input "M" at bounding box center [782, 137] width 30 height 27
type input "e"
click at [767, 250] on input "M" at bounding box center [782, 236] width 30 height 27
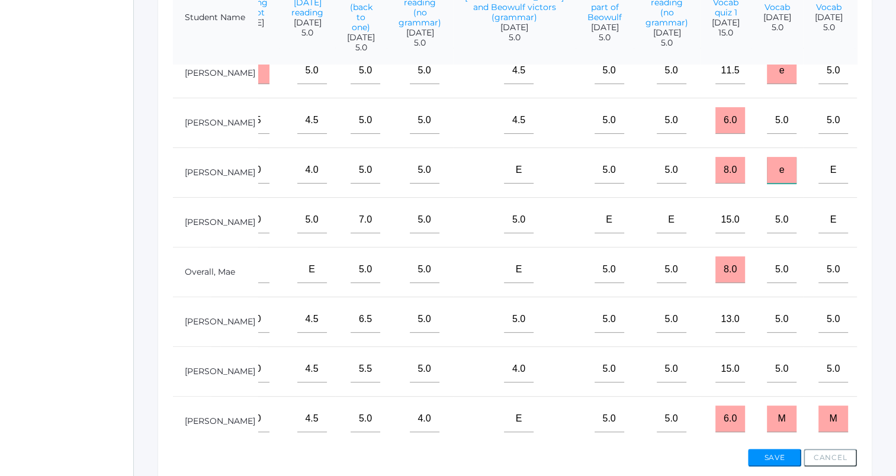
scroll to position [136, 484]
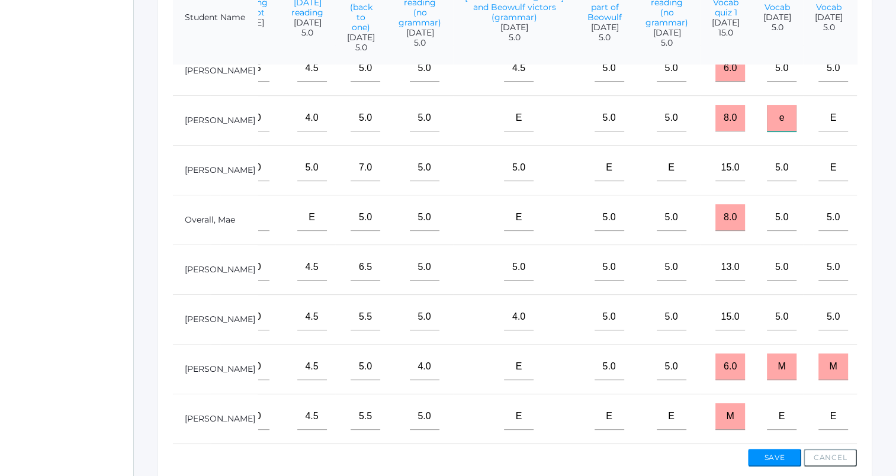
type input "e"
click at [767, 361] on input "M" at bounding box center [782, 367] width 30 height 27
type input "e"
click at [818, 363] on input "M" at bounding box center [833, 367] width 30 height 27
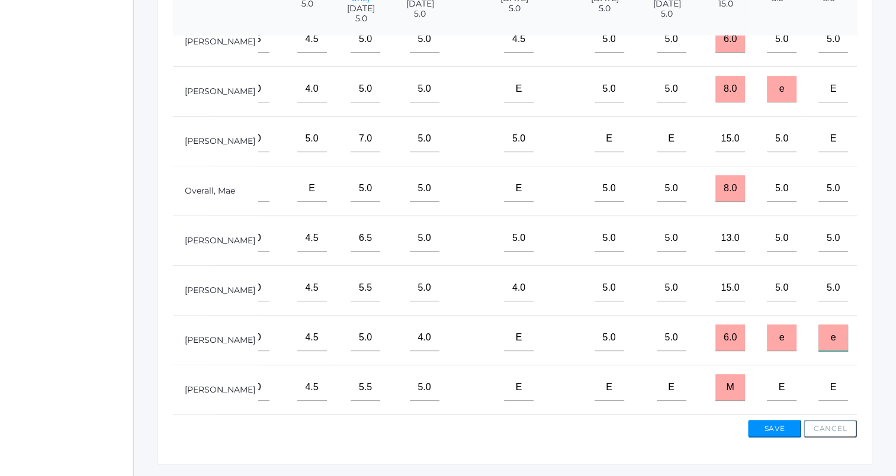
scroll to position [388, 0]
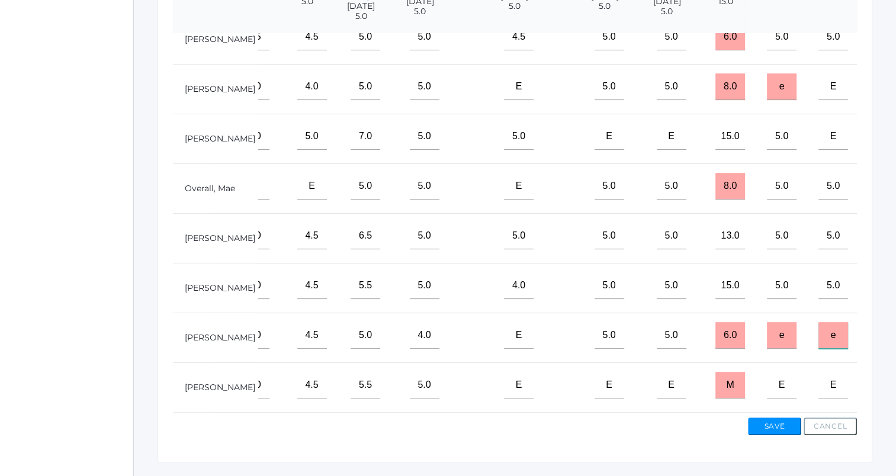
type input "e"
click at [788, 427] on button "Save" at bounding box center [774, 426] width 53 height 18
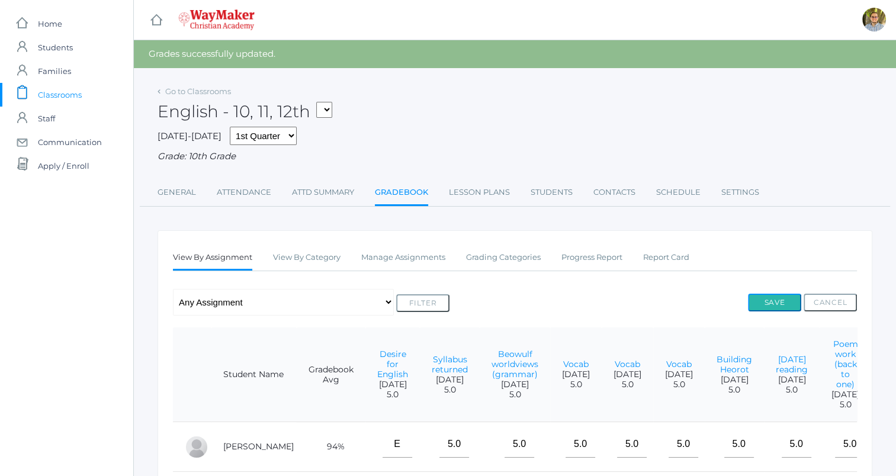
click at [762, 298] on button "Save" at bounding box center [774, 303] width 53 height 18
click at [189, 95] on link "Go to Classrooms" at bounding box center [198, 90] width 66 height 9
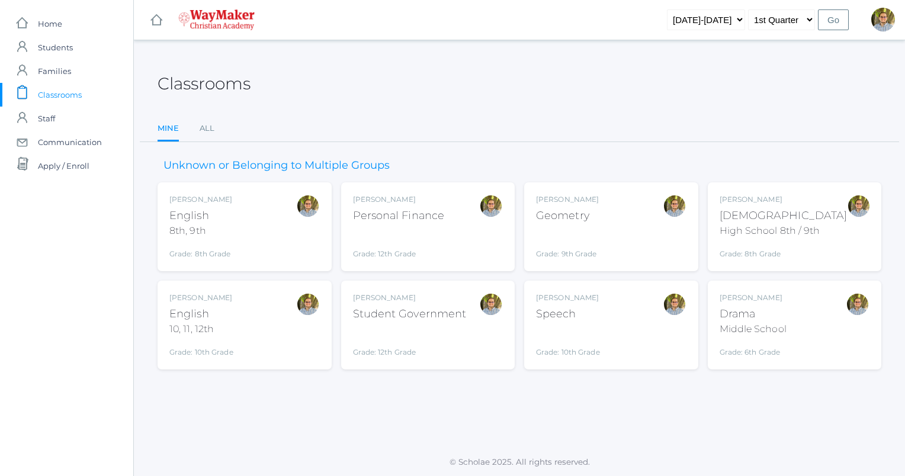
click at [295, 229] on div "[PERSON_NAME] [DEMOGRAPHIC_DATA] 8th, 9th Grade: 8th Grade 08ENGLISH" at bounding box center [244, 226] width 150 height 65
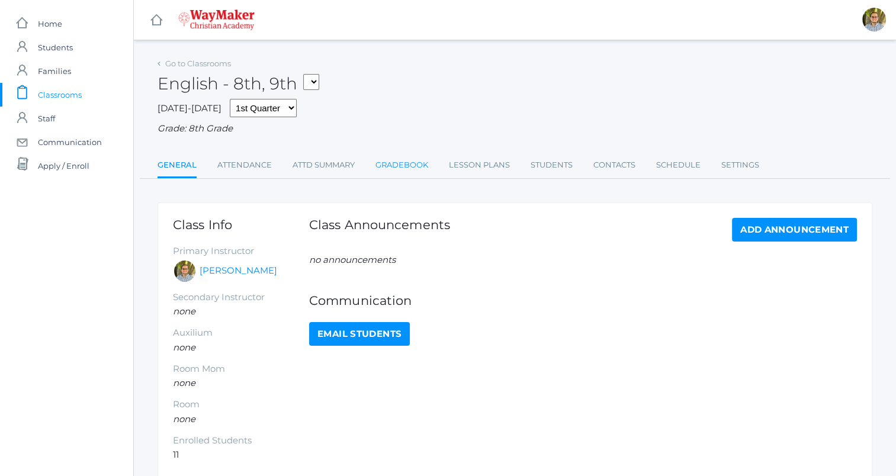
click at [400, 164] on link "Gradebook" at bounding box center [401, 165] width 53 height 24
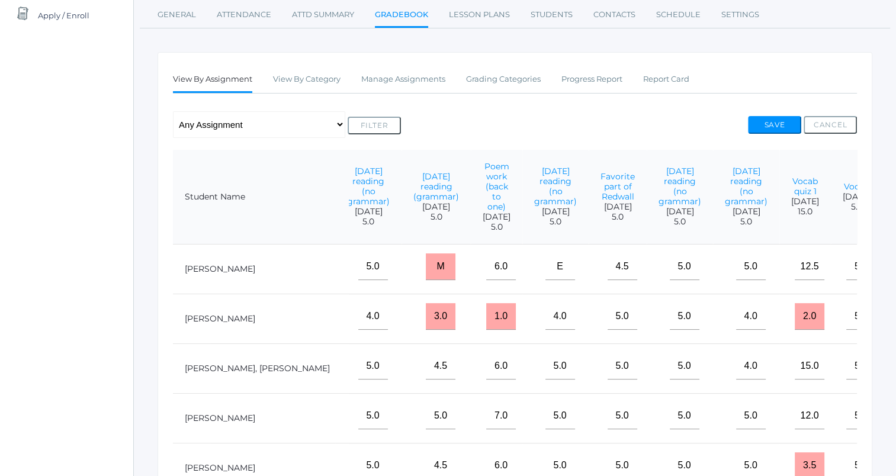
scroll to position [149, 0]
click at [397, 84] on link "Manage Assignments" at bounding box center [403, 81] width 84 height 24
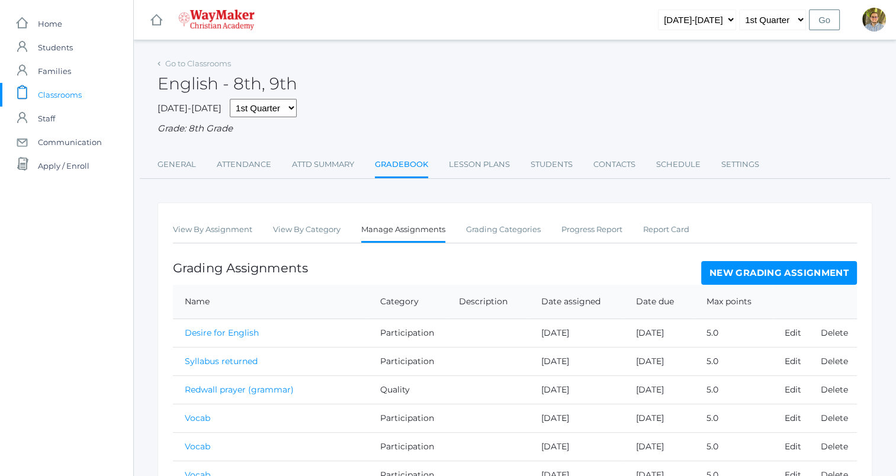
click at [825, 280] on link "New Grading Assignment" at bounding box center [779, 273] width 156 height 24
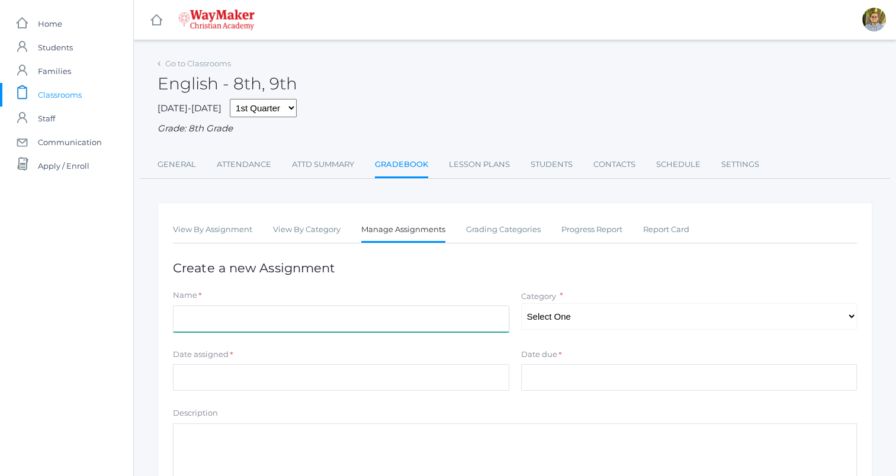
click at [417, 329] on input "Name" at bounding box center [341, 319] width 336 height 27
type input "Vocab"
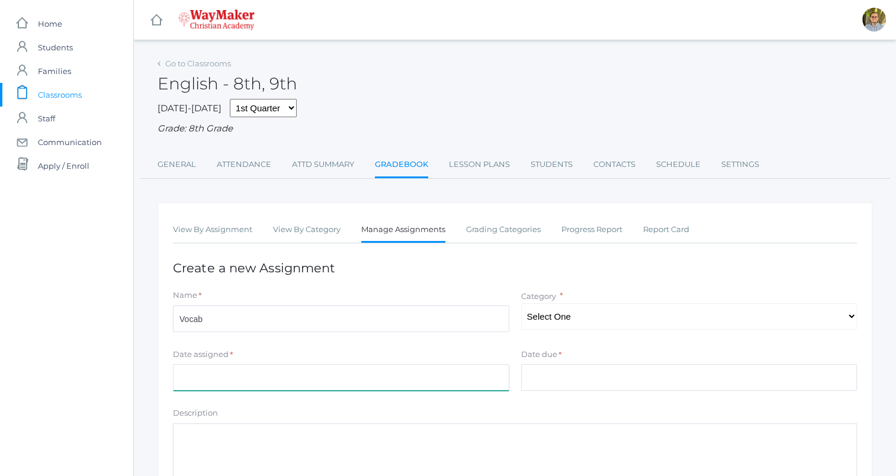
type input "[DATE]"
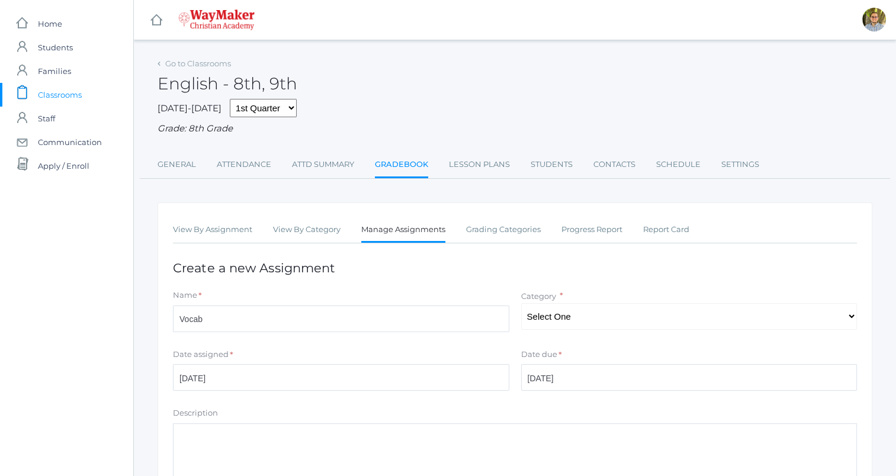
type input "5"
click at [654, 318] on select "Select One Accuracy Quality Participation" at bounding box center [689, 316] width 336 height 27
select select "1065"
click at [521, 303] on select "Select One Accuracy Quality Participation" at bounding box center [689, 316] width 336 height 27
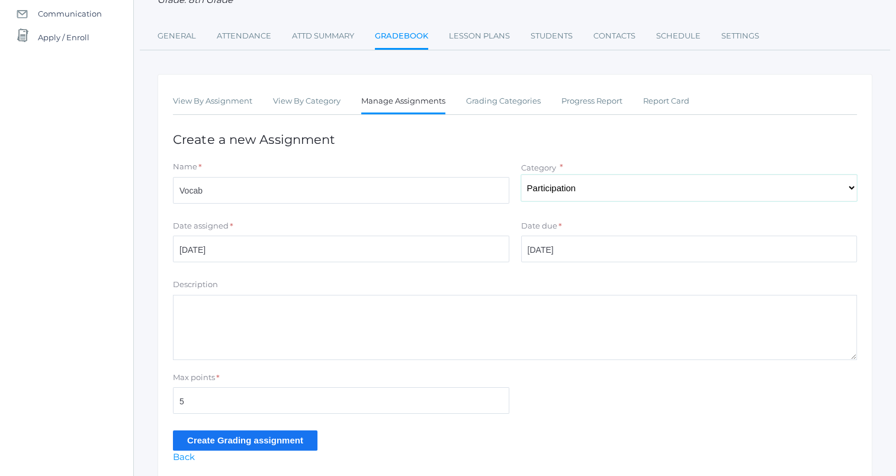
scroll to position [130, 0]
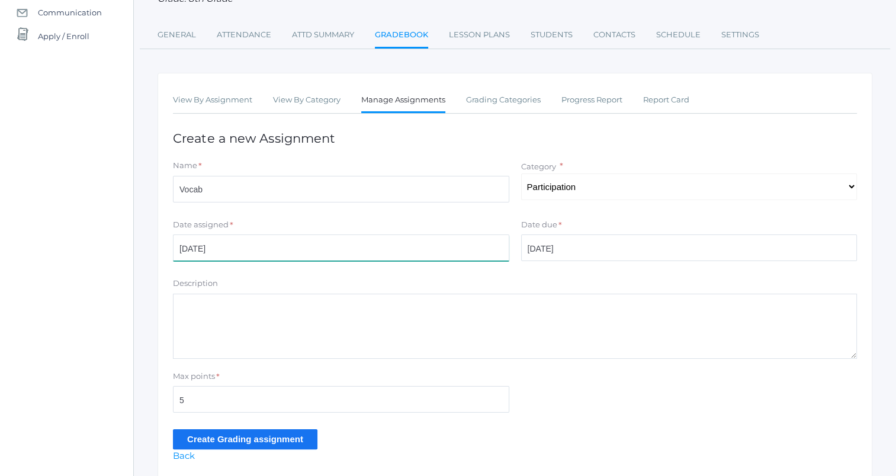
click at [417, 242] on input "[DATE]" at bounding box center [341, 247] width 336 height 27
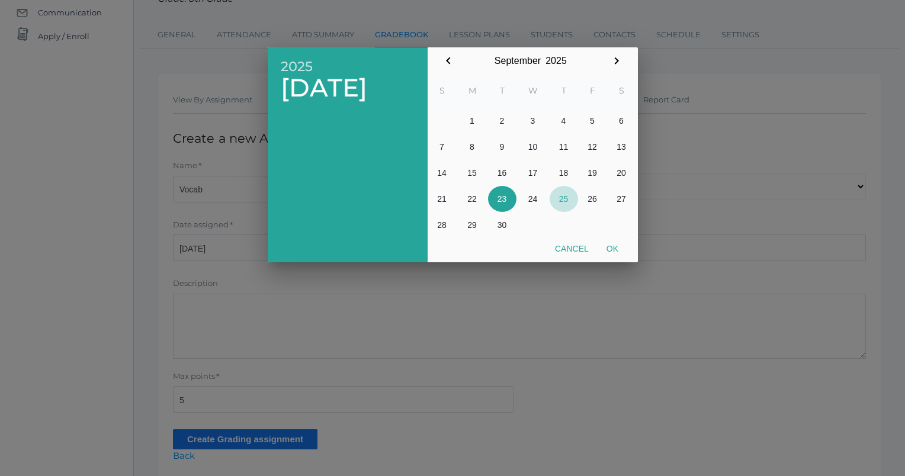
click at [566, 197] on button "25" at bounding box center [564, 199] width 28 height 26
click at [621, 250] on button "Ok" at bounding box center [612, 248] width 30 height 21
type input "[DATE]"
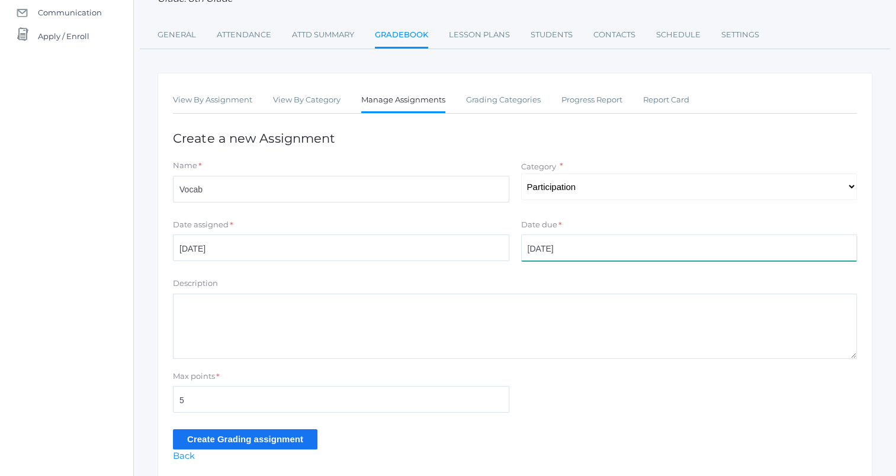
click at [638, 250] on input "[DATE]" at bounding box center [689, 247] width 336 height 27
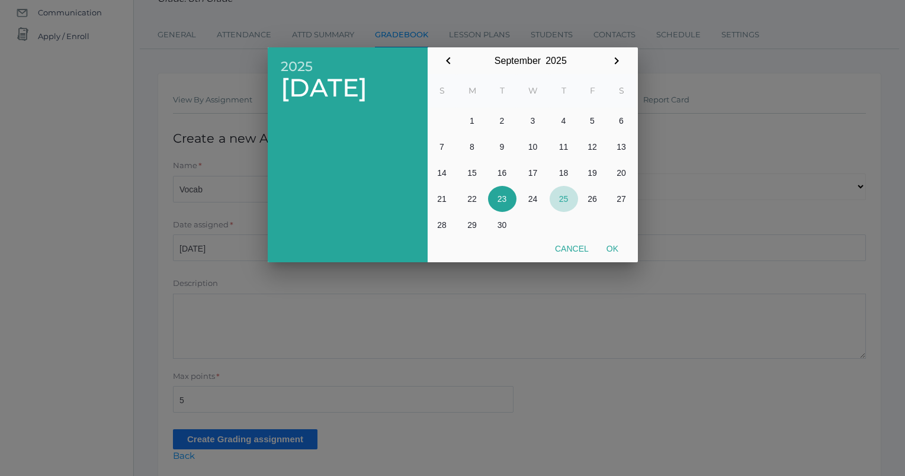
click at [557, 191] on button "25" at bounding box center [564, 199] width 28 height 26
click at [624, 253] on button "Ok" at bounding box center [612, 248] width 30 height 21
type input "[DATE]"
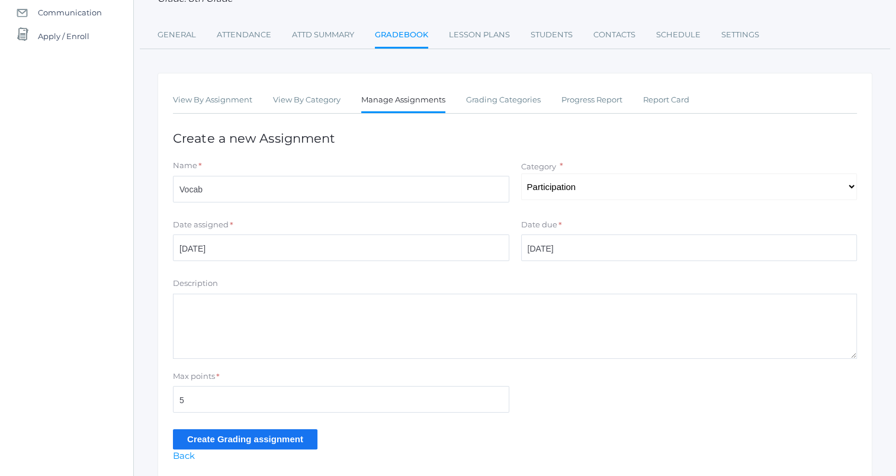
click at [281, 428] on form "Name * Vocab Category * Select One Accuracy Quality Participation Date assigned…" at bounding box center [515, 304] width 684 height 289
click at [272, 436] on input "Create Grading assignment" at bounding box center [245, 439] width 144 height 20
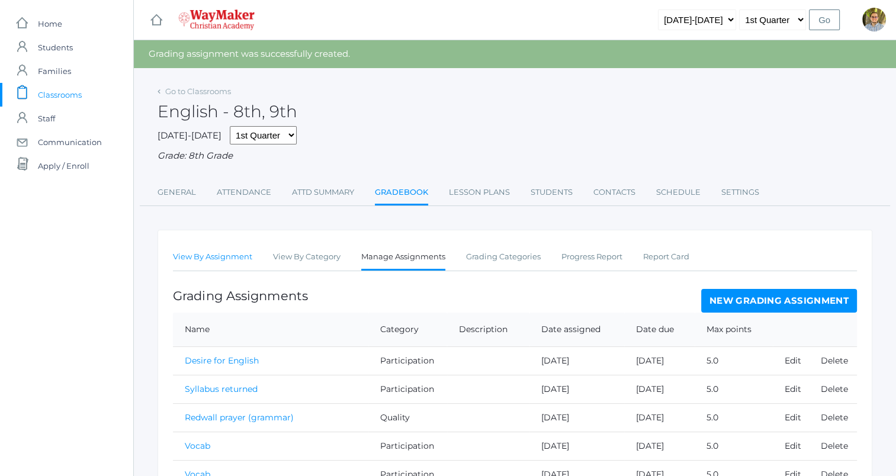
click at [211, 262] on link "View By Assignment" at bounding box center [212, 257] width 79 height 24
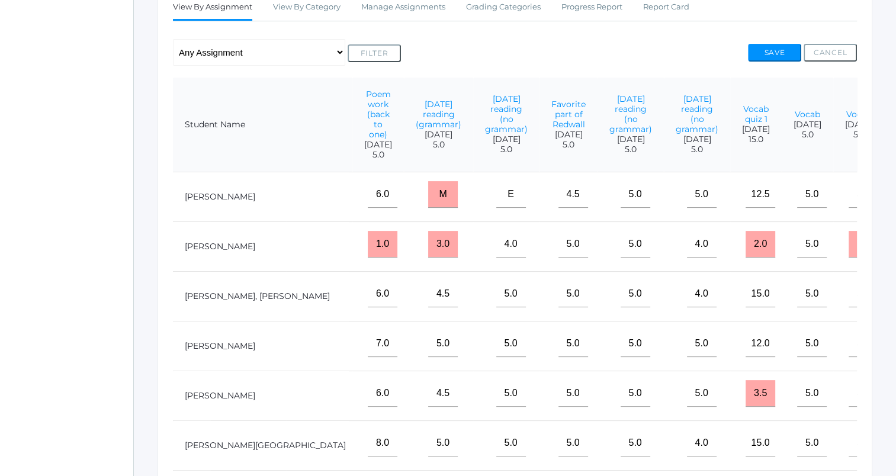
scroll to position [208, 0]
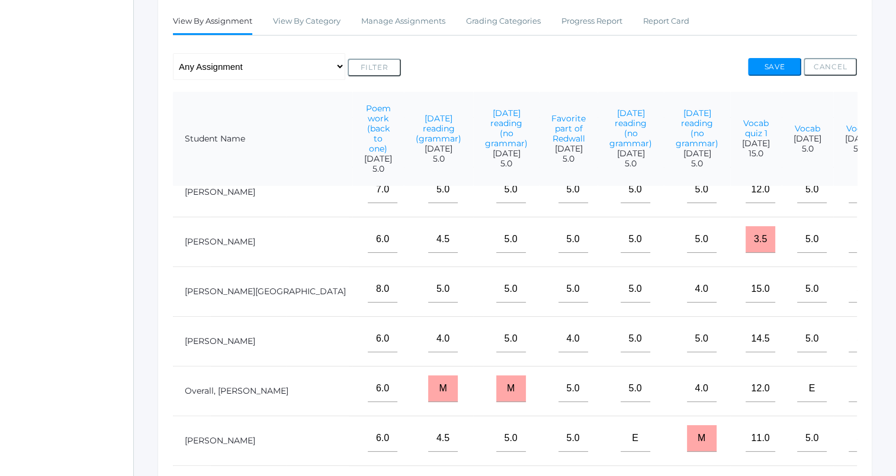
scroll to position [185, 584]
type input"] "5"
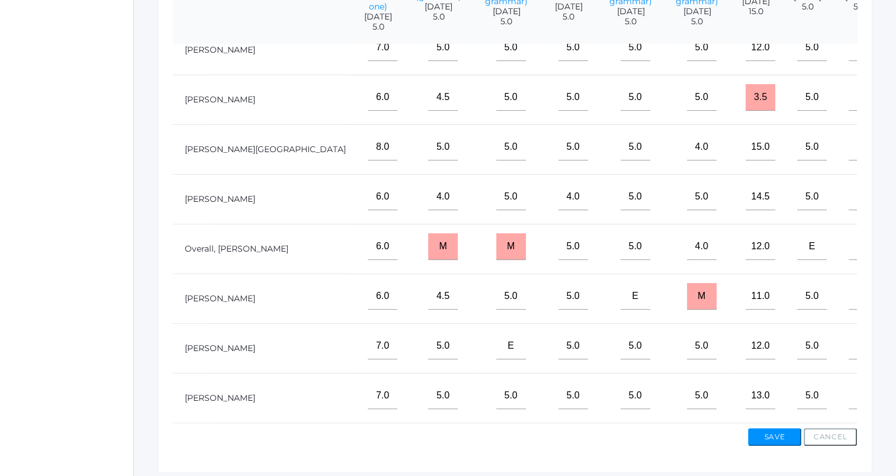
scroll to position [352, 0]
type input"] "5"
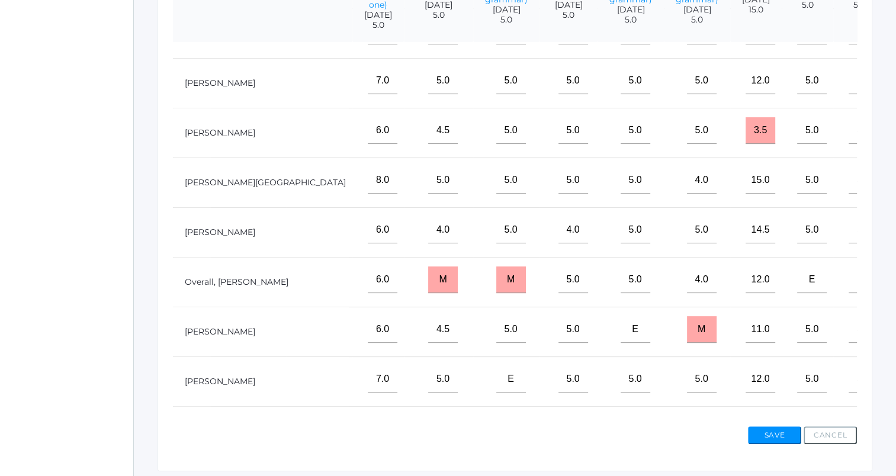
scroll to position [121, 584]
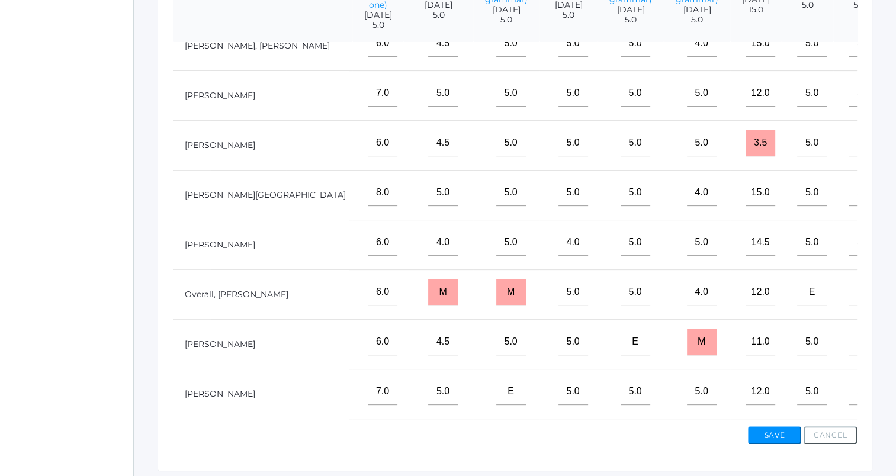
type input"] "5"
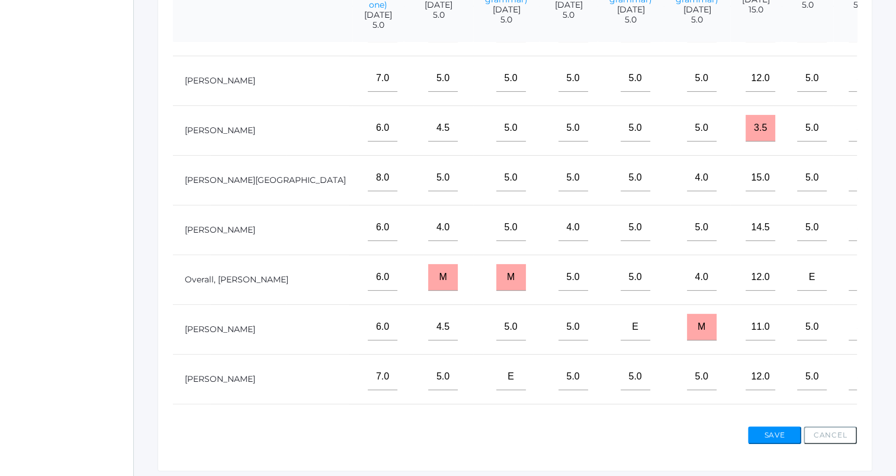
scroll to position [136, 584]
type input"] "5"
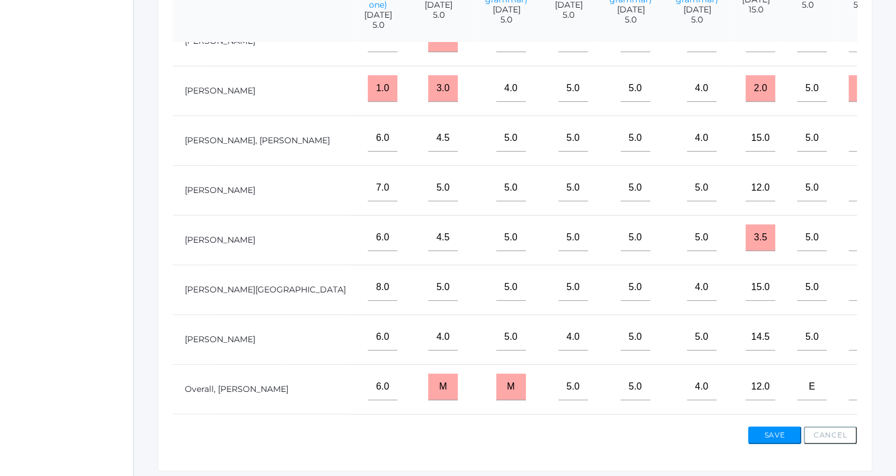
scroll to position [0, 584]
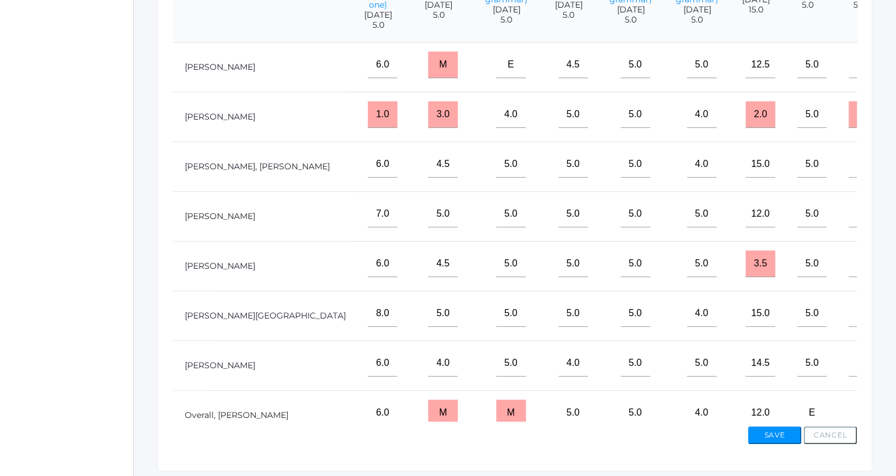
type input"] "5"
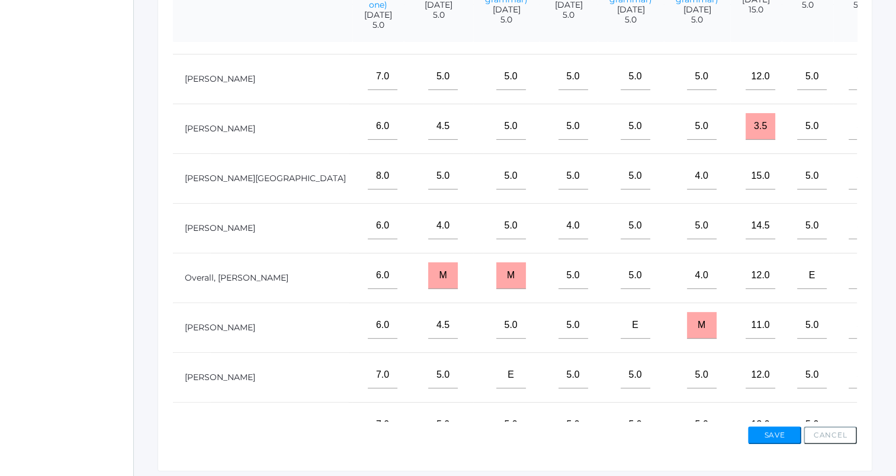
scroll to position [142, 584]
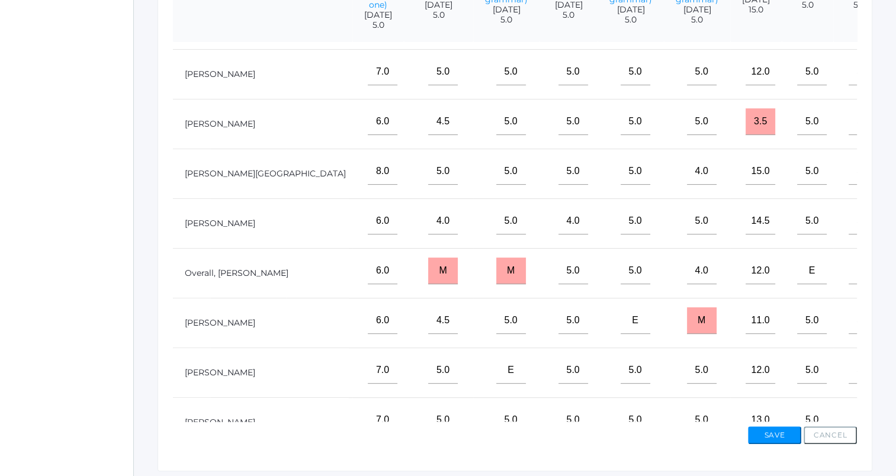
type input"] "5"
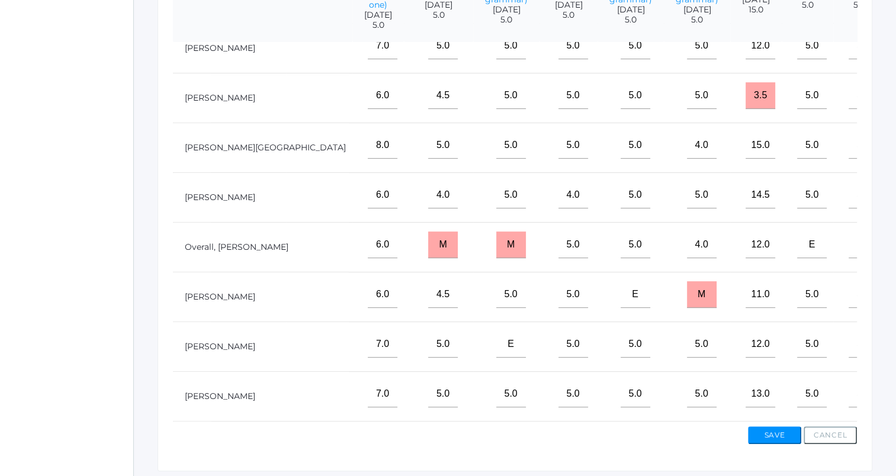
type input"] "e"
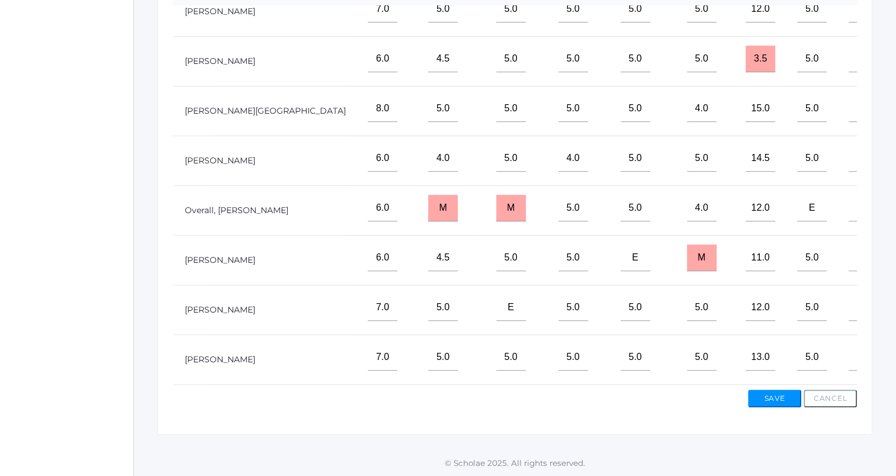
scroll to position [388, 0]
type input"] "m"
click at [782, 400] on button "Save" at bounding box center [774, 399] width 53 height 18
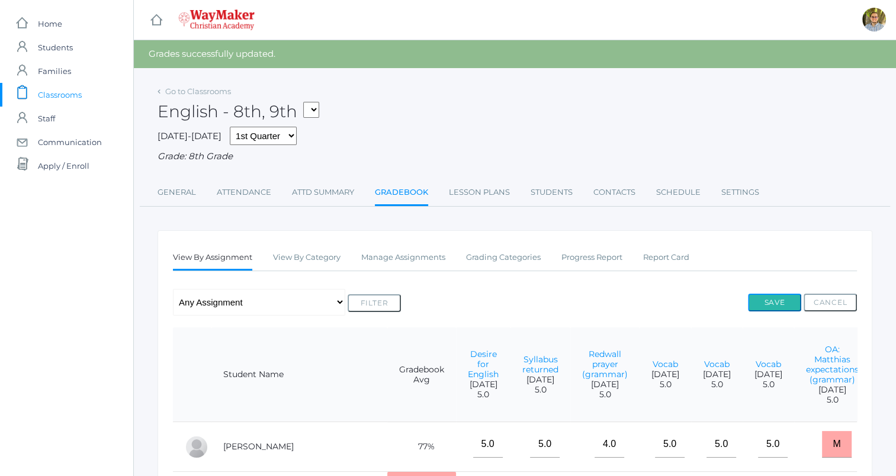
click at [781, 307] on button "Save" at bounding box center [774, 303] width 53 height 18
